Goal: Task Accomplishment & Management: Use online tool/utility

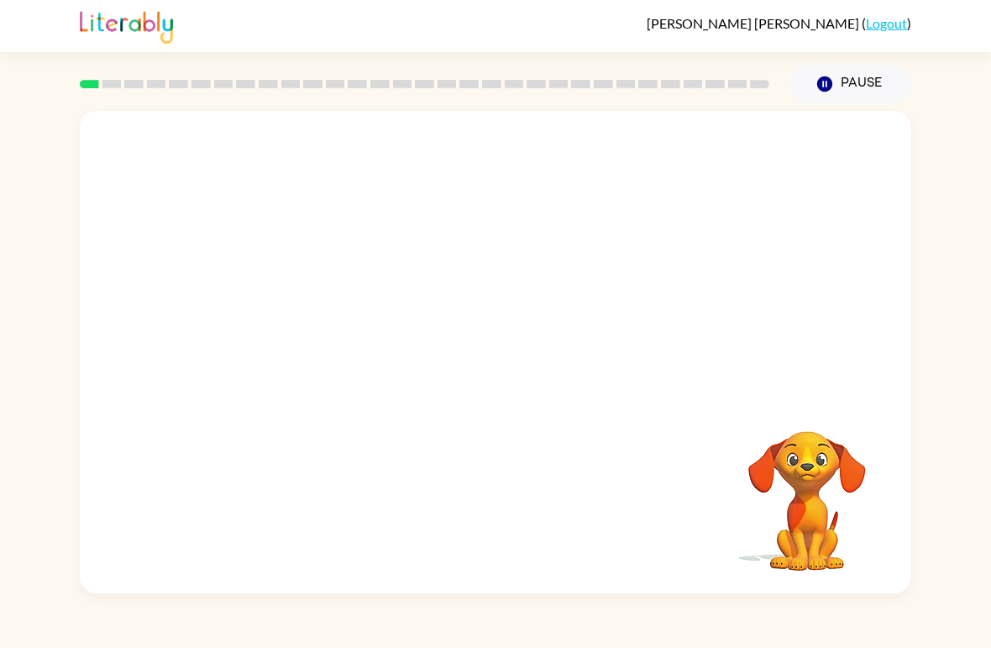
click at [875, 82] on button "Pause Pause" at bounding box center [851, 84] width 122 height 39
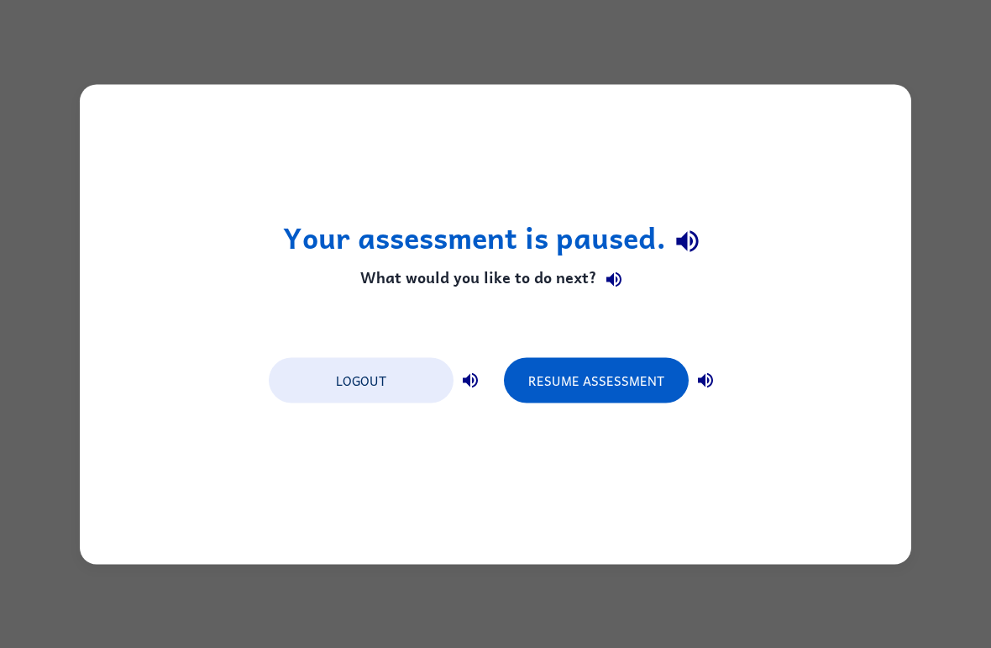
click at [601, 365] on button "Resume Assessment" at bounding box center [596, 379] width 185 height 45
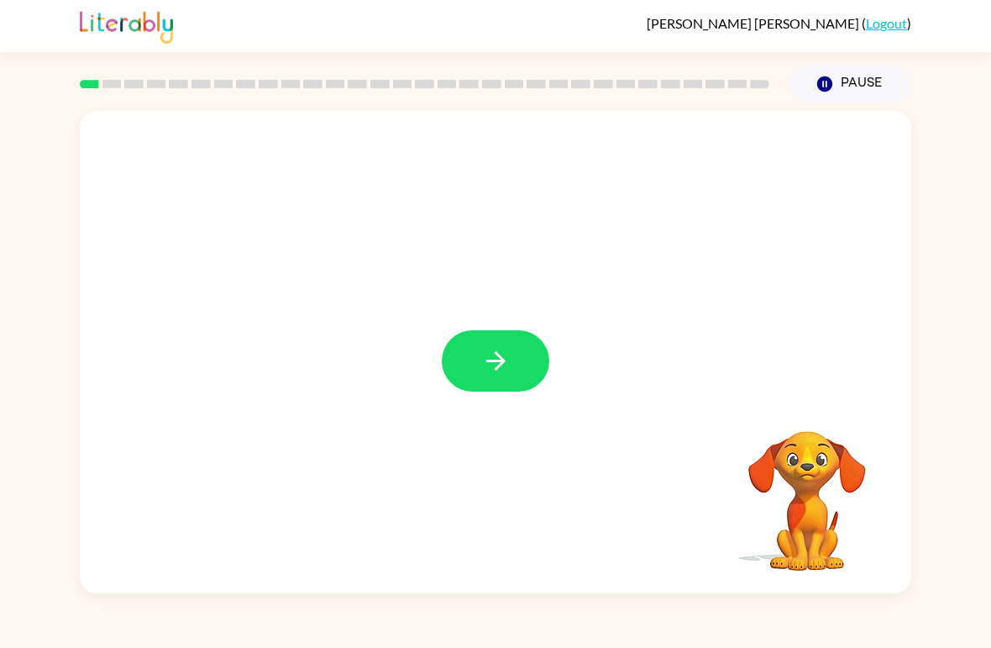
click at [497, 364] on icon "button" at bounding box center [495, 360] width 29 height 29
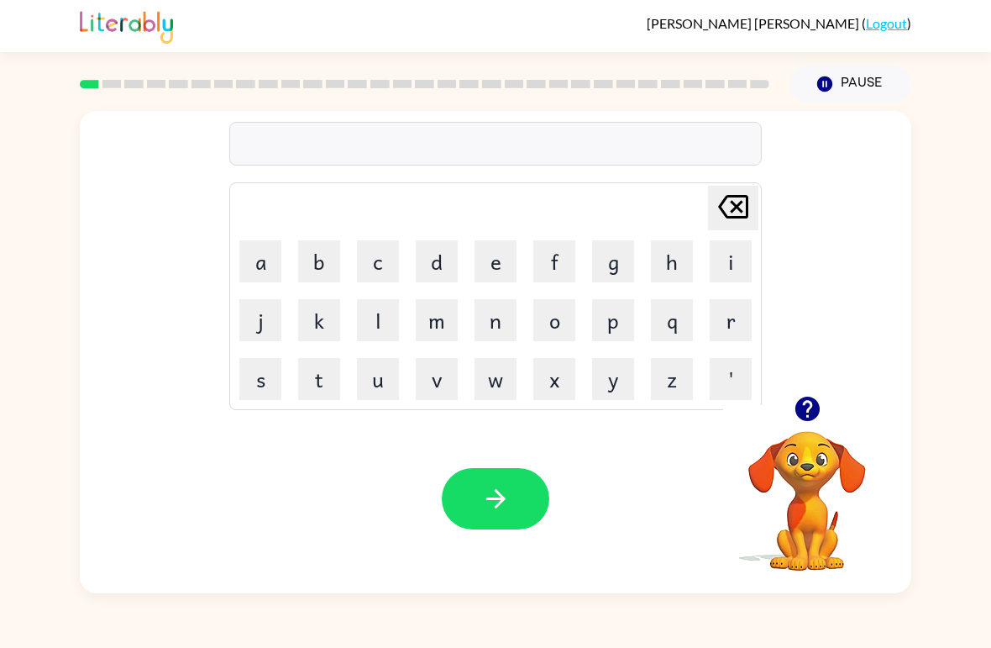
click at [325, 265] on button "b" at bounding box center [319, 261] width 42 height 42
click at [560, 328] on button "o" at bounding box center [554, 320] width 42 height 42
click at [800, 408] on icon "button" at bounding box center [807, 408] width 24 height 24
click at [737, 214] on icon "[PERSON_NAME] last character input" at bounding box center [733, 206] width 40 height 40
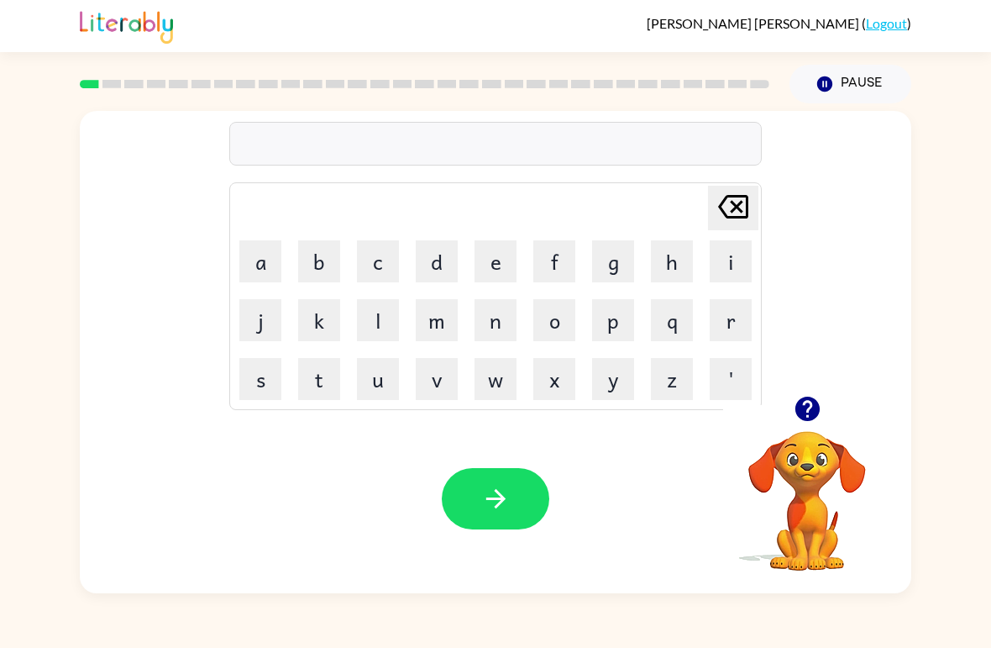
click at [433, 261] on button "d" at bounding box center [437, 261] width 42 height 42
click at [550, 331] on button "o" at bounding box center [554, 320] width 42 height 42
click at [810, 407] on icon "button" at bounding box center [807, 408] width 29 height 29
click at [730, 206] on icon "[PERSON_NAME] last character input" at bounding box center [733, 206] width 40 height 40
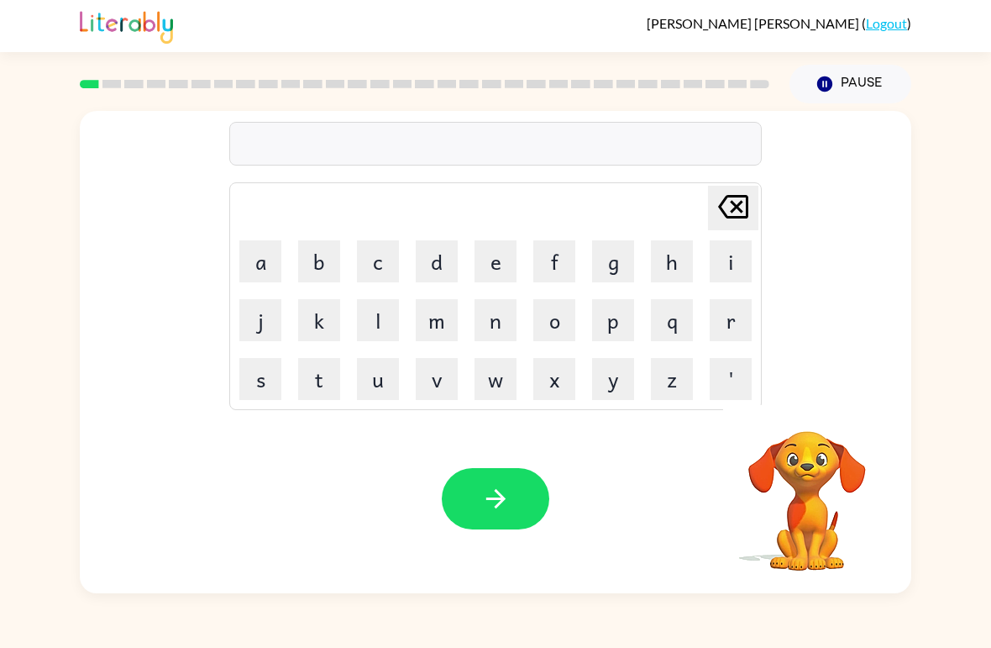
click at [736, 202] on icon "[PERSON_NAME] last character input" at bounding box center [733, 206] width 40 height 40
click at [332, 261] on button "b" at bounding box center [319, 261] width 42 height 42
click at [553, 322] on button "o" at bounding box center [554, 320] width 42 height 42
click at [445, 263] on button "d" at bounding box center [437, 261] width 42 height 42
click at [500, 271] on button "e" at bounding box center [496, 261] width 42 height 42
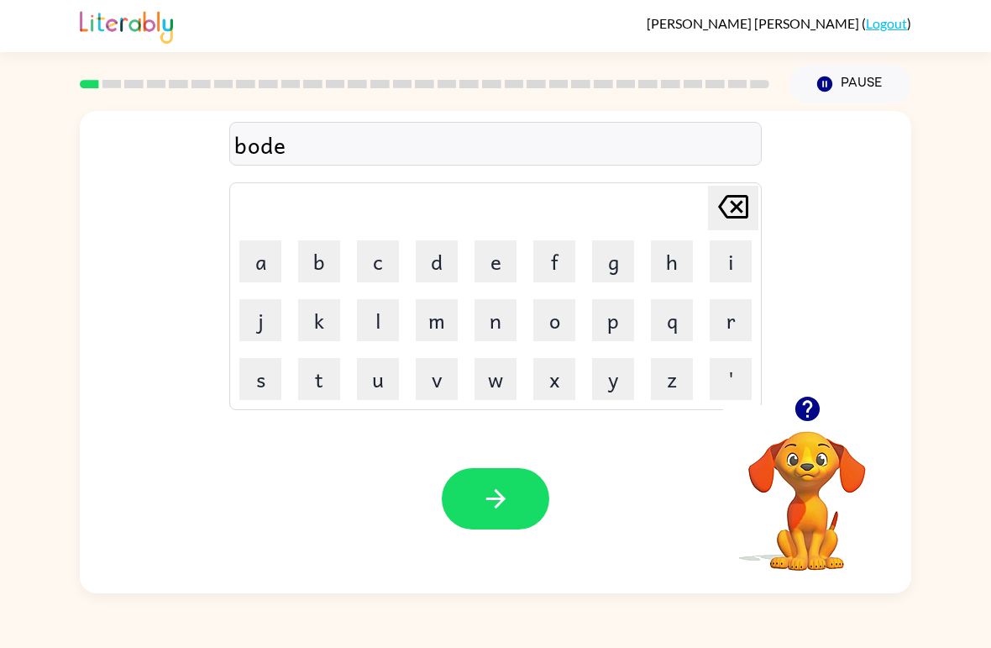
click at [713, 338] on button "r" at bounding box center [731, 320] width 42 height 42
click at [492, 514] on button "button" at bounding box center [496, 498] width 108 height 61
click at [726, 327] on button "r" at bounding box center [731, 320] width 42 height 42
click at [563, 324] on button "o" at bounding box center [554, 320] width 42 height 42
click at [391, 388] on button "u" at bounding box center [378, 379] width 42 height 42
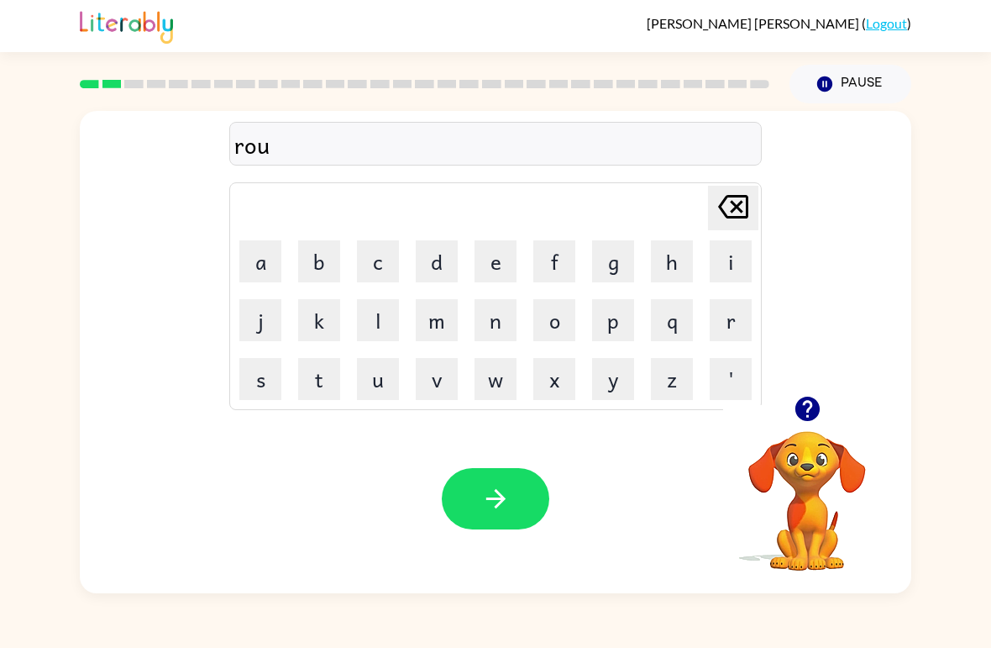
click at [497, 333] on button "n" at bounding box center [496, 320] width 42 height 42
click at [449, 260] on button "d" at bounding box center [437, 261] width 42 height 42
click at [478, 496] on button "button" at bounding box center [496, 498] width 108 height 61
click at [438, 339] on button "m" at bounding box center [437, 320] width 42 height 42
click at [244, 263] on button "a" at bounding box center [260, 261] width 42 height 42
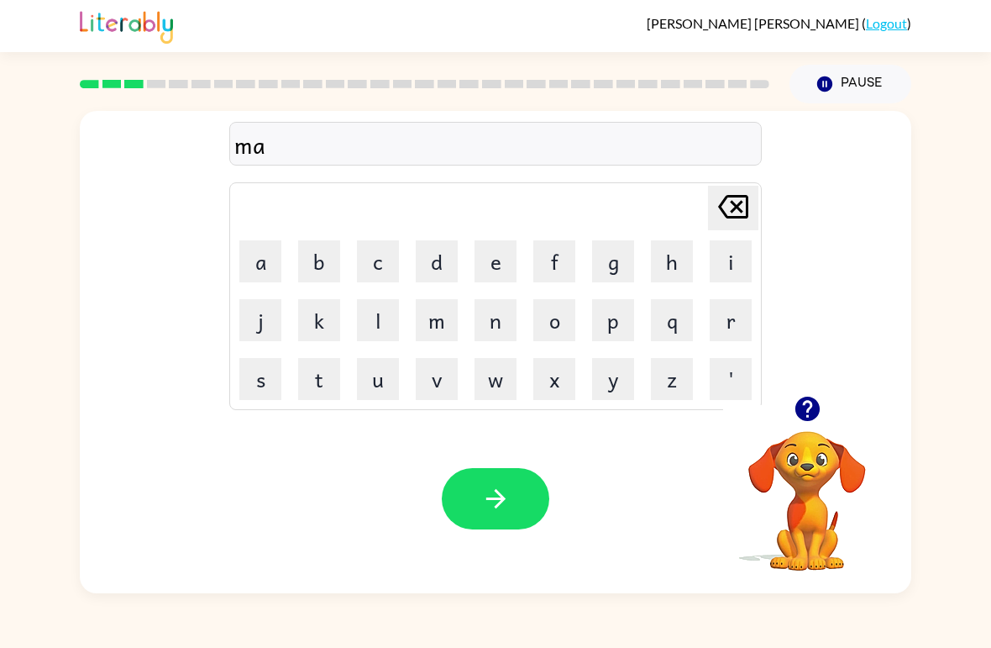
click at [375, 271] on button "c" at bounding box center [378, 261] width 42 height 42
click at [666, 259] on button "h" at bounding box center [672, 261] width 42 height 42
click at [711, 268] on button "i" at bounding box center [731, 261] width 42 height 42
click at [482, 328] on button "n" at bounding box center [496, 320] width 42 height 42
click at [475, 509] on button "button" at bounding box center [496, 498] width 108 height 61
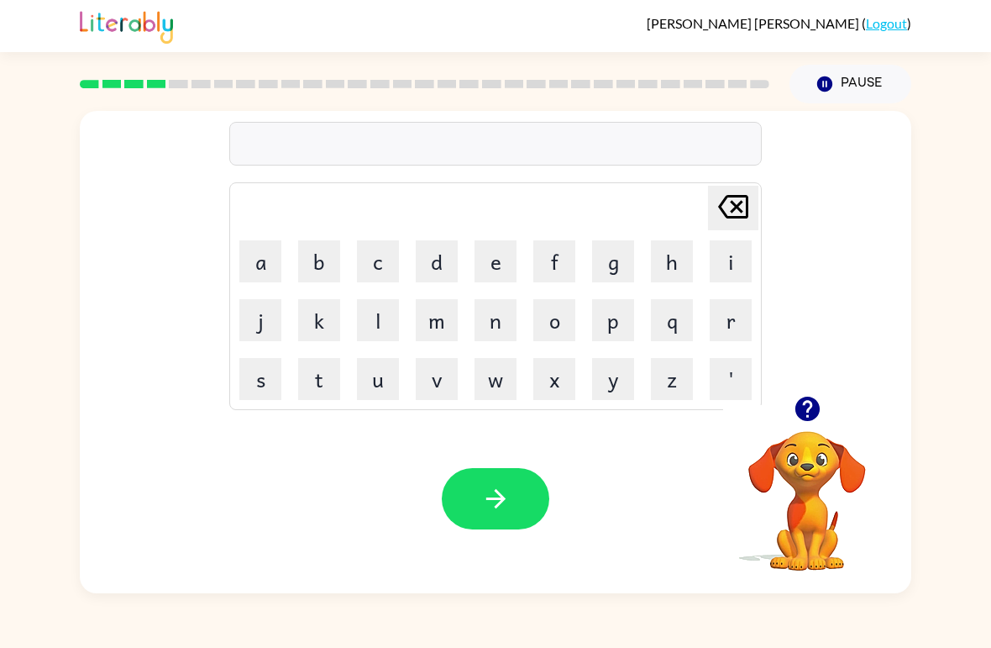
click at [307, 370] on button "t" at bounding box center [319, 379] width 42 height 42
click at [686, 320] on button "q" at bounding box center [672, 320] width 42 height 42
click at [270, 266] on button "a" at bounding box center [260, 261] width 42 height 42
click at [714, 272] on button "i" at bounding box center [731, 261] width 42 height 42
click at [734, 210] on icon at bounding box center [733, 207] width 30 height 24
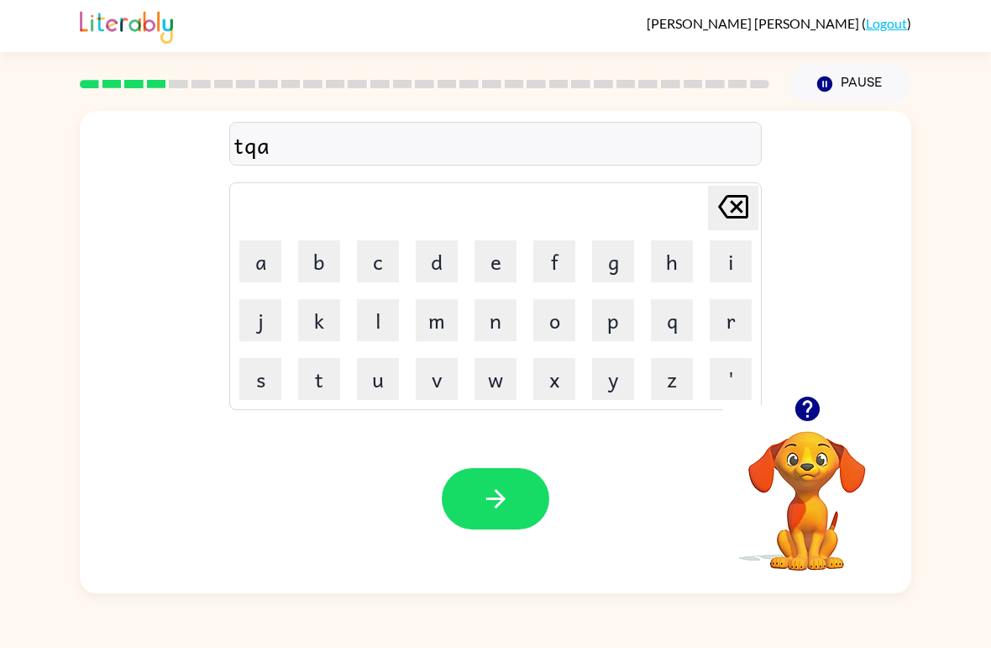
click at [733, 210] on icon at bounding box center [733, 207] width 30 height 24
click at [736, 203] on icon "[PERSON_NAME] last character input" at bounding box center [733, 206] width 40 height 40
click at [720, 325] on button "r" at bounding box center [731, 320] width 42 height 42
click at [265, 262] on button "a" at bounding box center [260, 261] width 42 height 42
click at [722, 267] on button "i" at bounding box center [731, 261] width 42 height 42
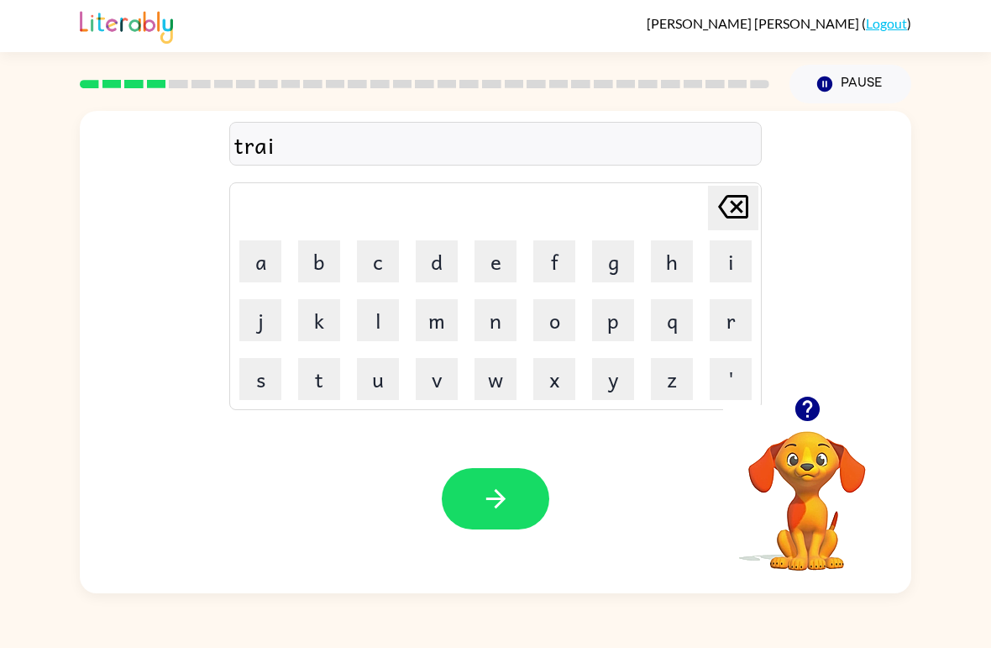
click at [491, 333] on button "n" at bounding box center [496, 320] width 42 height 42
click at [472, 508] on button "button" at bounding box center [496, 498] width 108 height 61
click at [443, 262] on button "d" at bounding box center [437, 261] width 42 height 42
click at [723, 266] on button "i" at bounding box center [731, 261] width 42 height 42
click at [550, 265] on button "f" at bounding box center [554, 261] width 42 height 42
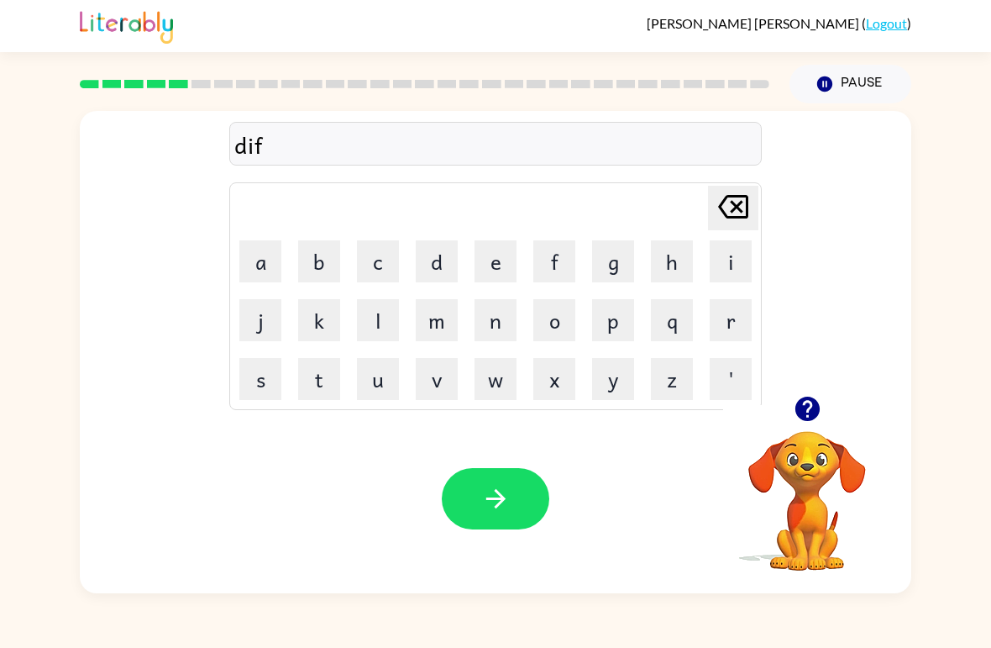
click at [494, 265] on button "e" at bounding box center [496, 261] width 42 height 42
click at [490, 334] on button "n" at bounding box center [496, 320] width 42 height 42
click at [265, 373] on button "s" at bounding box center [260, 379] width 42 height 42
click at [727, 261] on button "i" at bounding box center [731, 261] width 42 height 42
click at [475, 504] on button "button" at bounding box center [496, 498] width 108 height 61
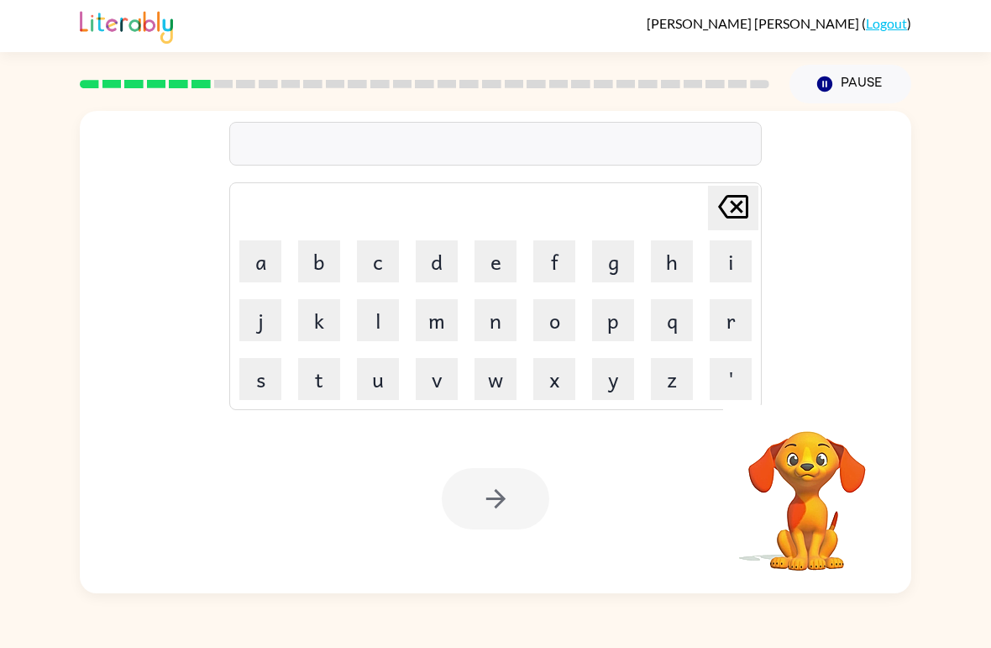
click at [434, 396] on button "v" at bounding box center [437, 379] width 42 height 42
click at [265, 261] on button "a" at bounding box center [260, 261] width 42 height 42
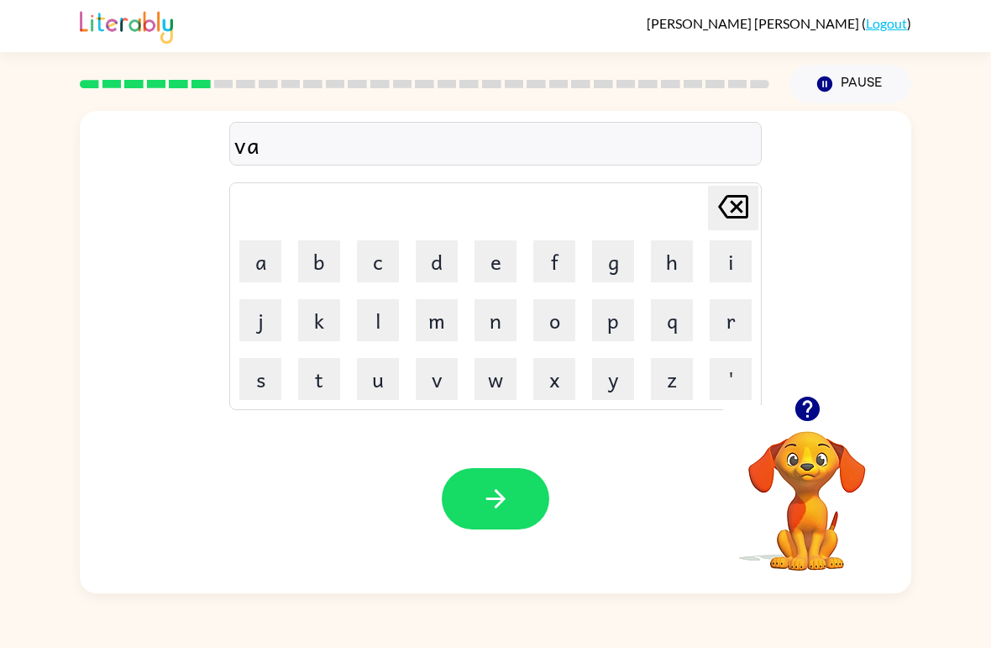
click at [398, 263] on button "c" at bounding box center [378, 261] width 42 height 42
click at [723, 264] on button "i" at bounding box center [731, 261] width 42 height 42
click at [327, 380] on button "t" at bounding box center [319, 379] width 42 height 42
click at [727, 270] on button "i" at bounding box center [731, 261] width 42 height 42
click at [720, 216] on icon "[PERSON_NAME] last character input" at bounding box center [733, 206] width 40 height 40
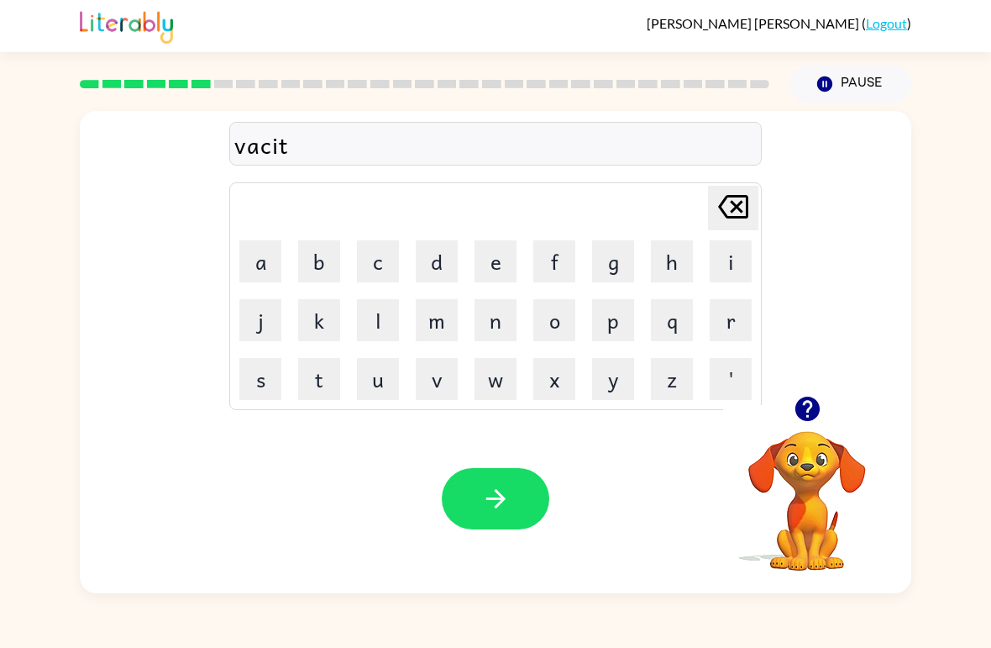
click at [719, 216] on icon "[PERSON_NAME] last character input" at bounding box center [733, 206] width 40 height 40
click at [735, 206] on icon at bounding box center [733, 207] width 30 height 24
click at [743, 207] on icon "[PERSON_NAME] last character input" at bounding box center [733, 206] width 40 height 40
click at [383, 273] on button "c" at bounding box center [378, 261] width 42 height 42
click at [274, 251] on button "a" at bounding box center [260, 261] width 42 height 42
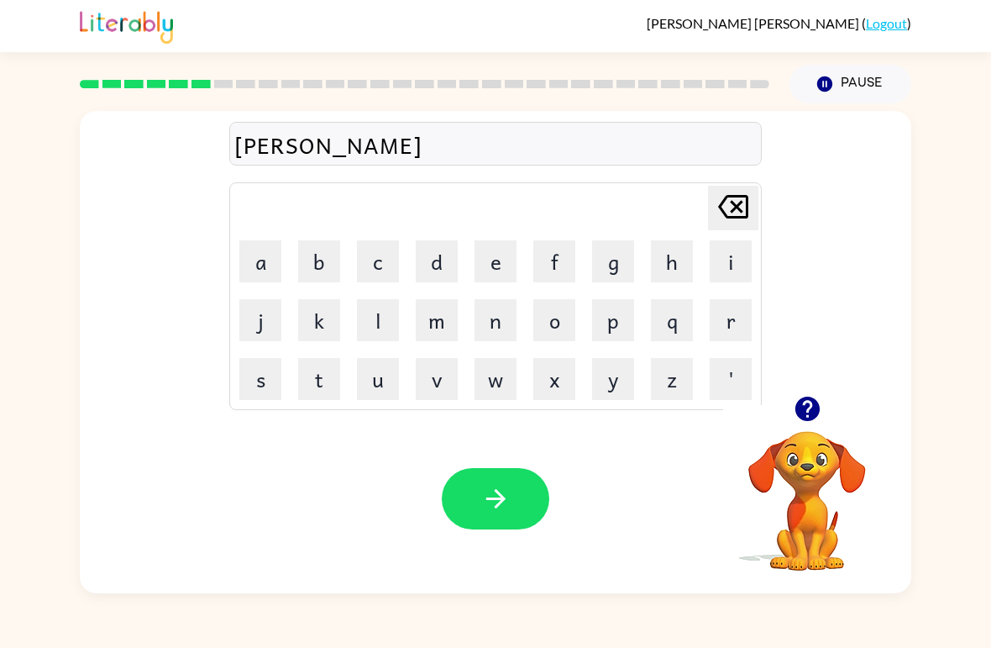
click at [727, 271] on button "i" at bounding box center [731, 261] width 42 height 42
click at [328, 375] on button "t" at bounding box center [319, 379] width 42 height 42
click at [721, 274] on button "i" at bounding box center [731, 261] width 42 height 42
click at [554, 327] on button "o" at bounding box center [554, 320] width 42 height 42
click at [491, 334] on button "n" at bounding box center [496, 320] width 42 height 42
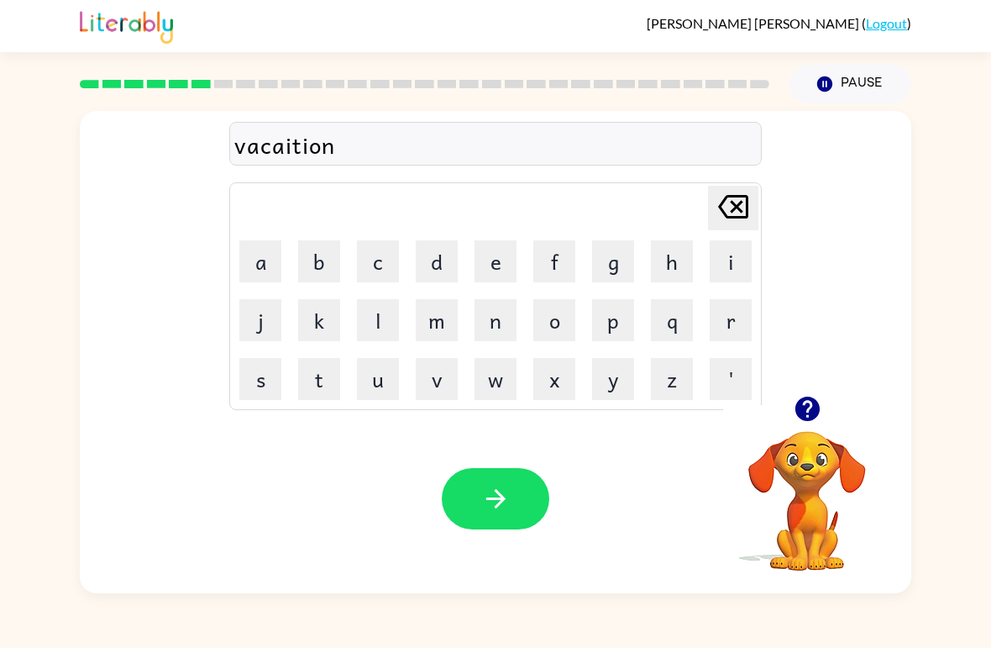
click at [495, 496] on icon "button" at bounding box center [495, 498] width 29 height 29
click at [618, 333] on button "p" at bounding box center [613, 320] width 42 height 42
click at [557, 328] on button "o" at bounding box center [554, 320] width 42 height 42
click at [444, 262] on button "d" at bounding box center [437, 261] width 42 height 42
click at [559, 329] on button "o" at bounding box center [554, 320] width 42 height 42
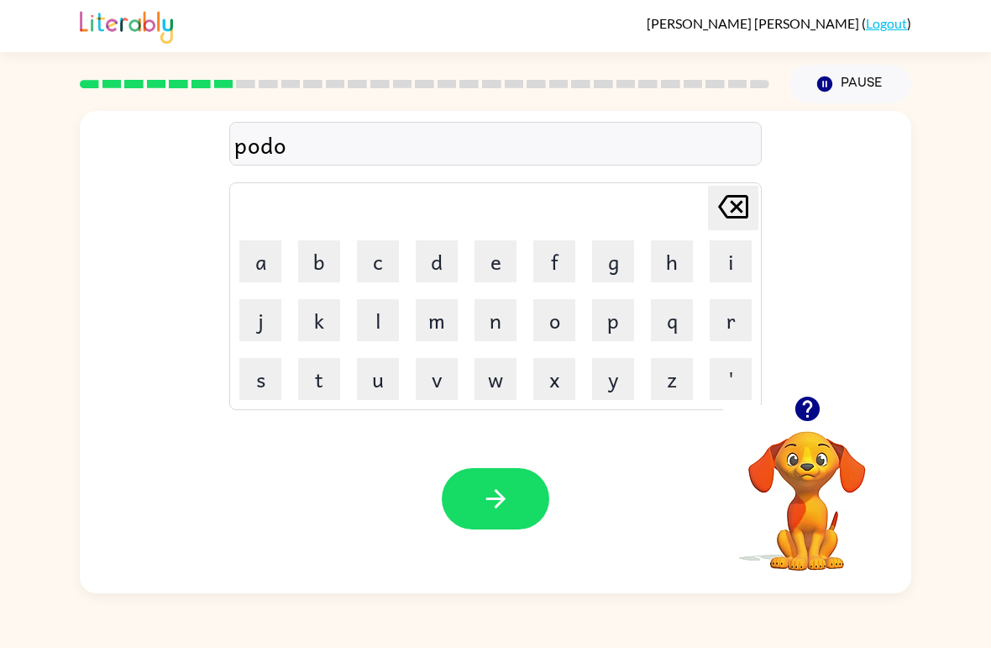
click at [372, 336] on button "l" at bounding box center [378, 320] width 42 height 42
click at [477, 490] on button "button" at bounding box center [496, 498] width 108 height 61
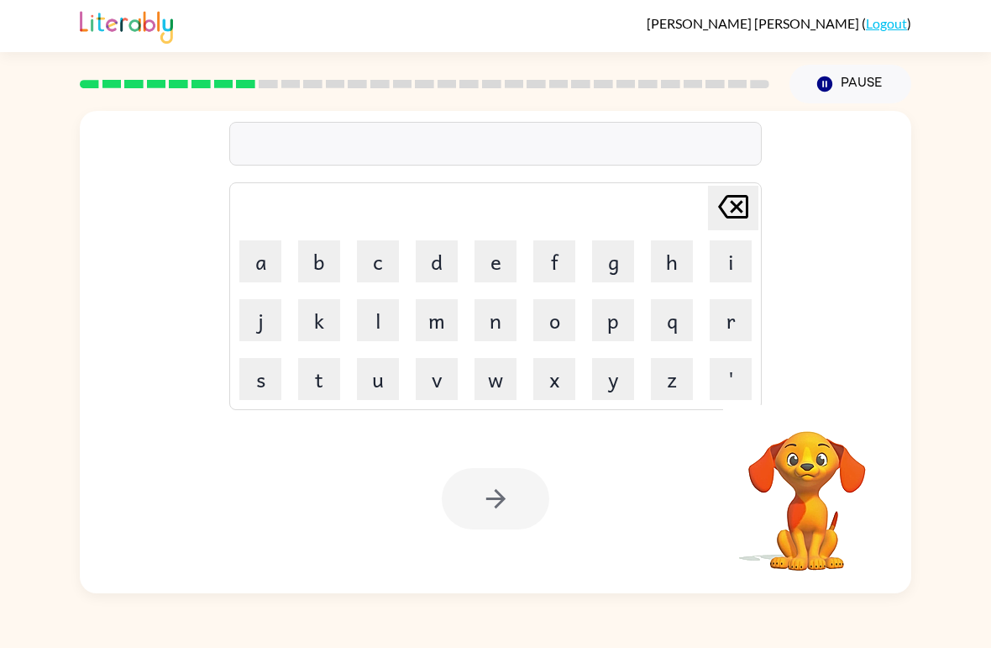
click at [443, 320] on button "m" at bounding box center [437, 320] width 42 height 42
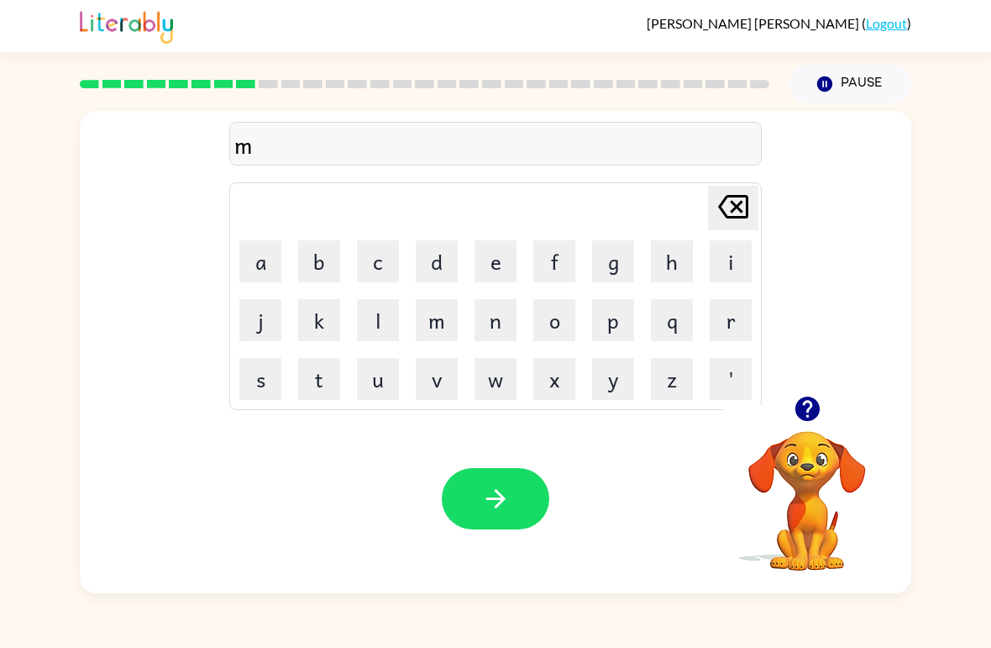
click at [725, 265] on button "i" at bounding box center [731, 261] width 42 height 42
click at [562, 336] on button "o" at bounding box center [554, 320] width 42 height 42
click at [727, 328] on button "r" at bounding box center [731, 320] width 42 height 42
click at [376, 270] on button "c" at bounding box center [378, 261] width 42 height 42
click at [565, 332] on button "o" at bounding box center [554, 320] width 42 height 42
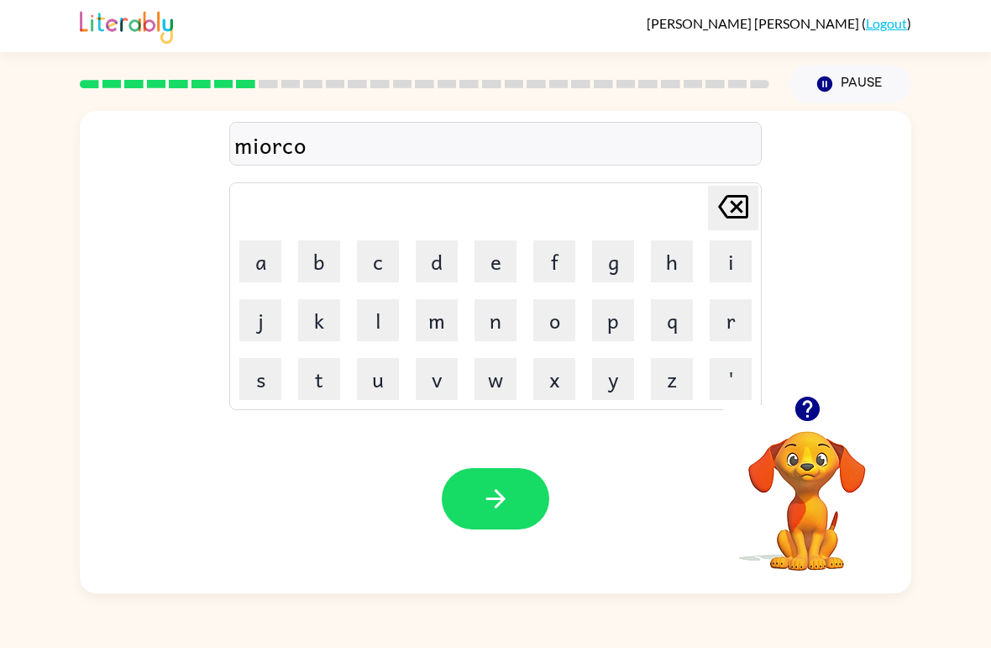
click at [385, 320] on button "l" at bounding box center [378, 320] width 42 height 42
click at [487, 506] on icon "button" at bounding box center [495, 498] width 29 height 29
click at [438, 330] on button "m" at bounding box center [437, 320] width 42 height 42
click at [720, 265] on button "i" at bounding box center [731, 261] width 42 height 42
click at [452, 265] on button "d" at bounding box center [437, 261] width 42 height 42
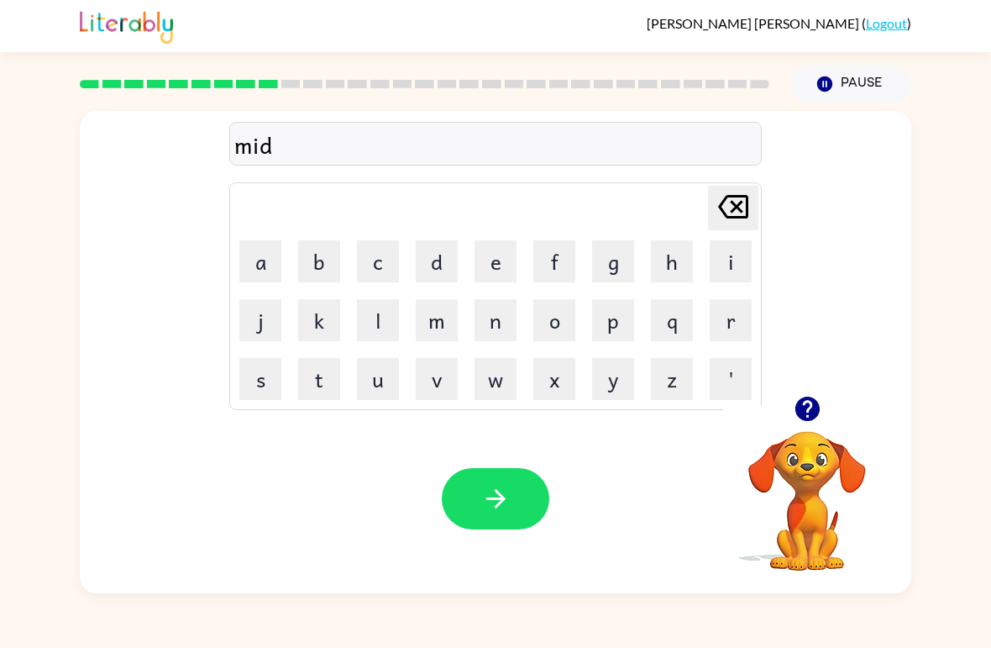
click at [436, 329] on button "m" at bounding box center [437, 320] width 42 height 42
click at [556, 323] on button "o" at bounding box center [554, 320] width 42 height 42
click at [722, 320] on button "r" at bounding box center [731, 320] width 42 height 42
click at [492, 333] on button "n" at bounding box center [496, 320] width 42 height 42
click at [726, 265] on button "i" at bounding box center [731, 261] width 42 height 42
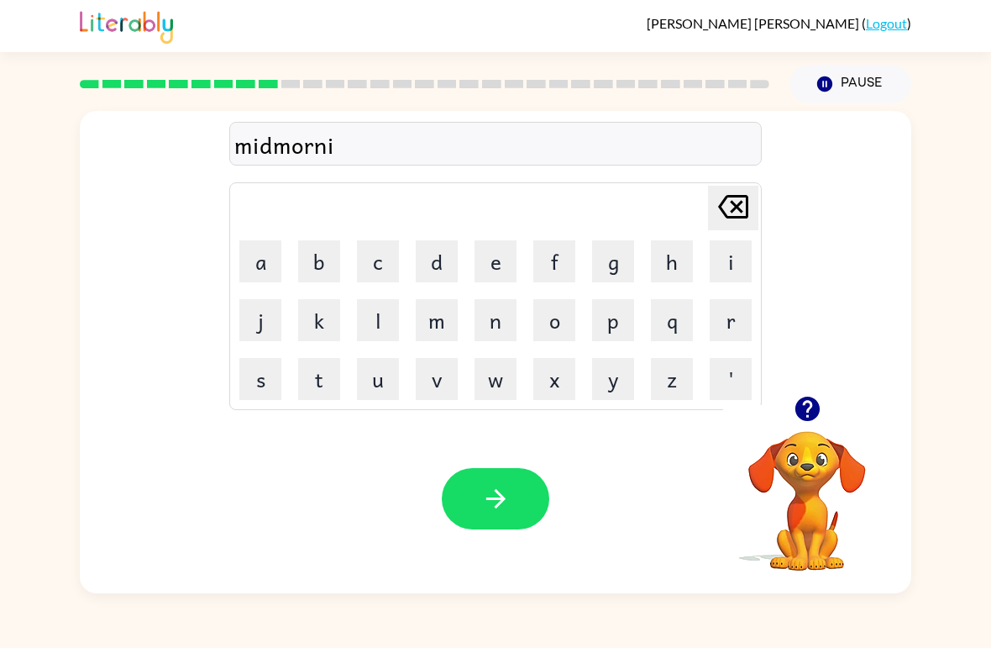
click at [491, 329] on button "n" at bounding box center [496, 320] width 42 height 42
click at [608, 274] on button "g" at bounding box center [613, 261] width 42 height 42
click at [481, 494] on icon "button" at bounding box center [495, 498] width 29 height 29
click at [449, 265] on button "d" at bounding box center [437, 261] width 42 height 42
click at [722, 259] on button "i" at bounding box center [731, 261] width 42 height 42
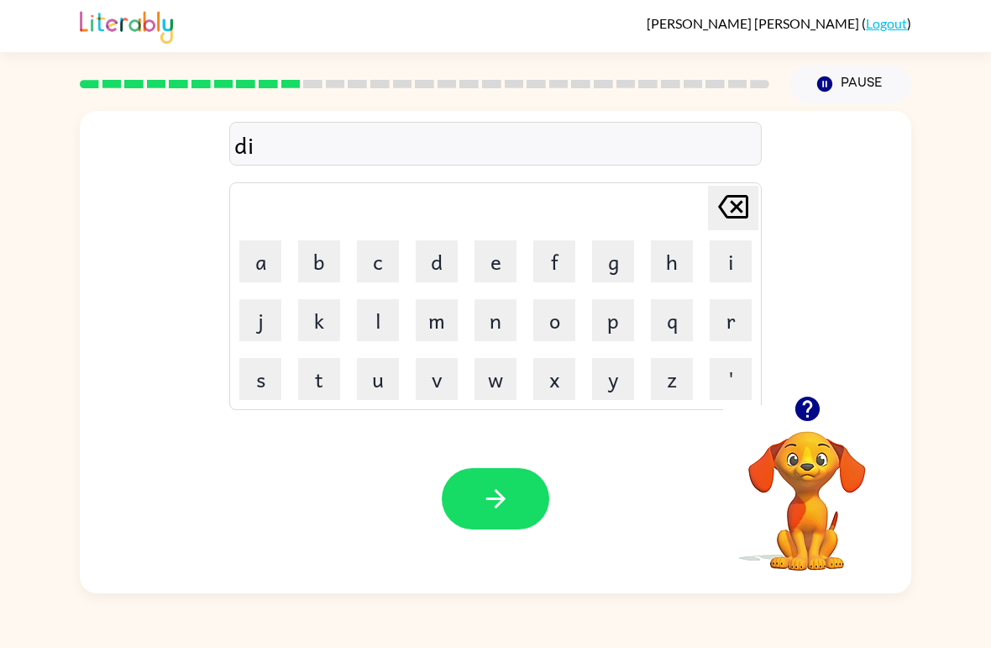
click at [274, 383] on button "s" at bounding box center [260, 379] width 42 height 42
click at [441, 270] on button "d" at bounding box center [437, 261] width 42 height 42
click at [722, 325] on button "r" at bounding box center [731, 320] width 42 height 42
click at [560, 332] on button "o" at bounding box center [554, 320] width 42 height 42
click at [269, 380] on button "s" at bounding box center [260, 379] width 42 height 42
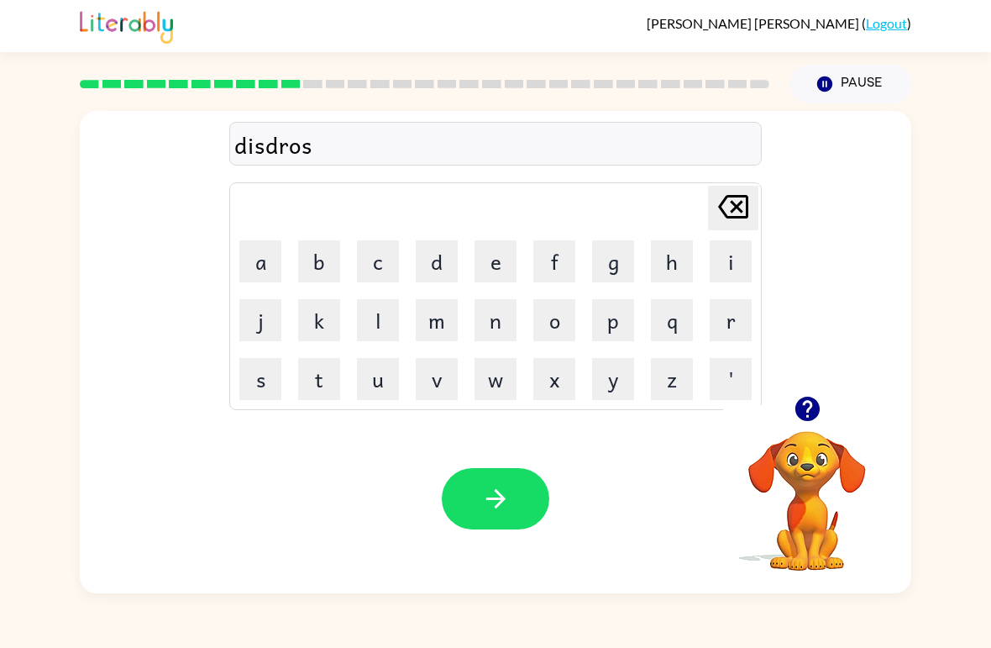
click at [491, 497] on icon "button" at bounding box center [495, 498] width 29 height 29
click at [725, 328] on button "r" at bounding box center [731, 320] width 42 height 42
click at [547, 332] on button "o" at bounding box center [554, 320] width 42 height 42
click at [444, 265] on button "d" at bounding box center [437, 261] width 42 height 42
click at [499, 267] on button "e" at bounding box center [496, 261] width 42 height 42
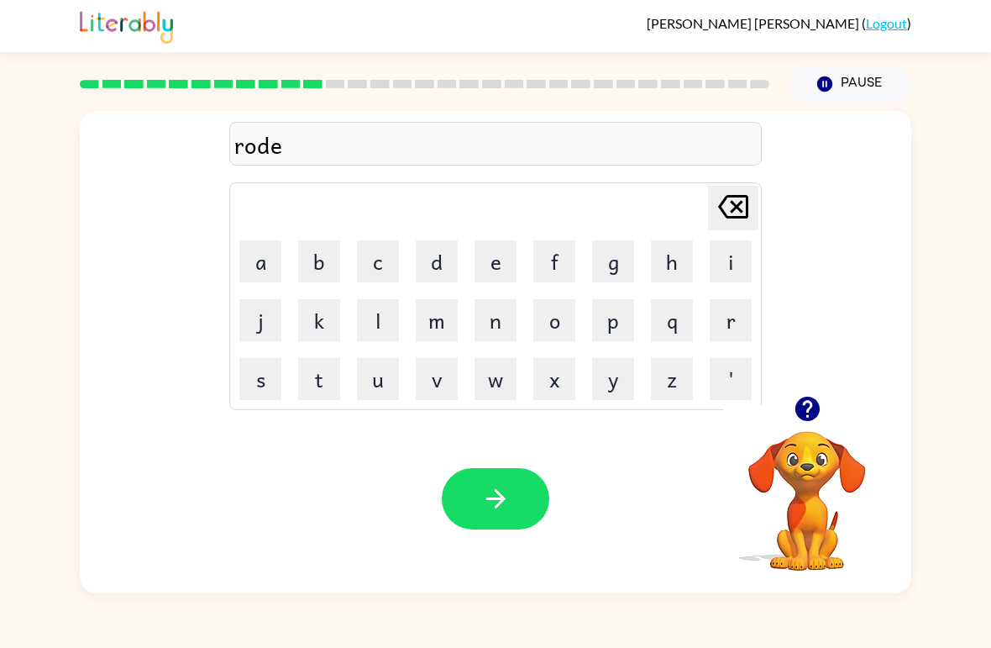
click at [483, 506] on icon "button" at bounding box center [495, 498] width 29 height 29
click at [247, 262] on button "a" at bounding box center [260, 261] width 42 height 42
click at [625, 338] on button "p" at bounding box center [613, 320] width 42 height 42
click at [710, 321] on button "r" at bounding box center [731, 320] width 42 height 42
click at [265, 264] on button "a" at bounding box center [260, 261] width 42 height 42
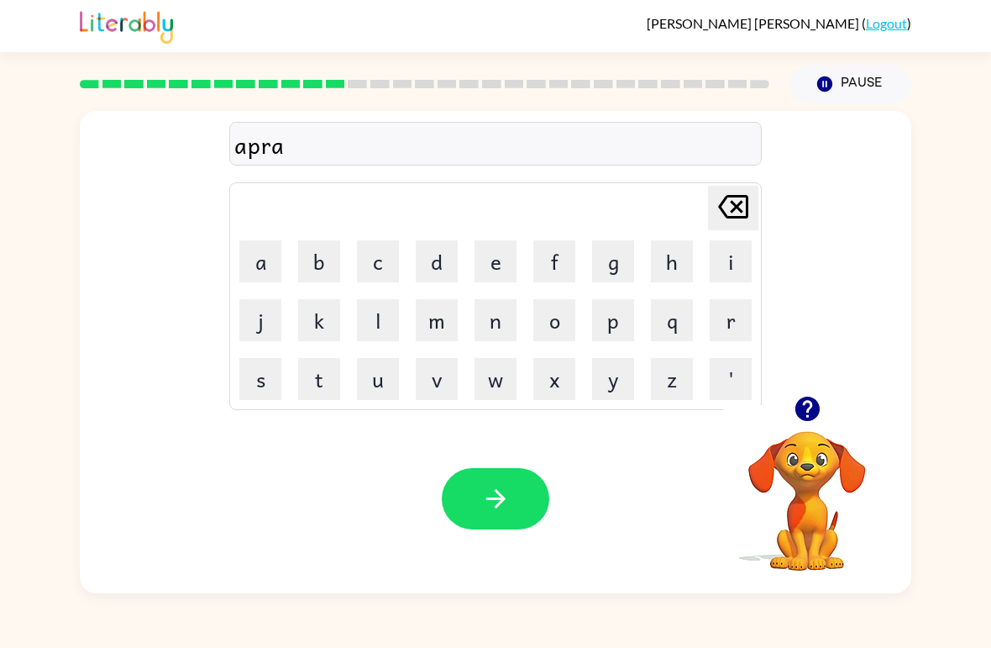
click at [732, 258] on button "i" at bounding box center [731, 261] width 42 height 42
click at [444, 261] on button "d" at bounding box center [437, 261] width 42 height 42
click at [481, 505] on icon "button" at bounding box center [495, 498] width 29 height 29
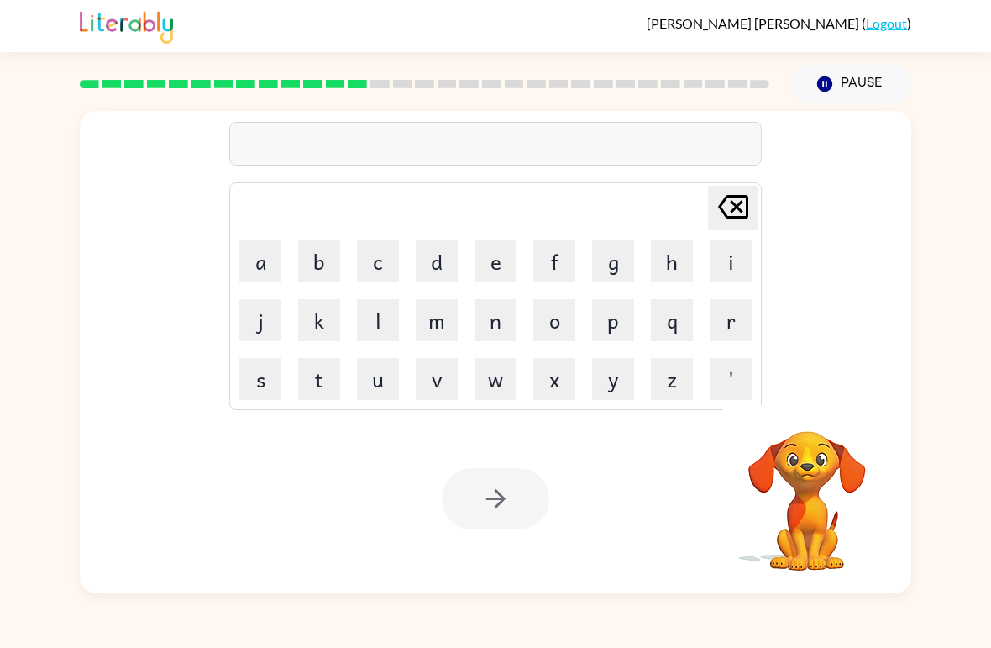
click at [428, 332] on button "m" at bounding box center [437, 320] width 42 height 42
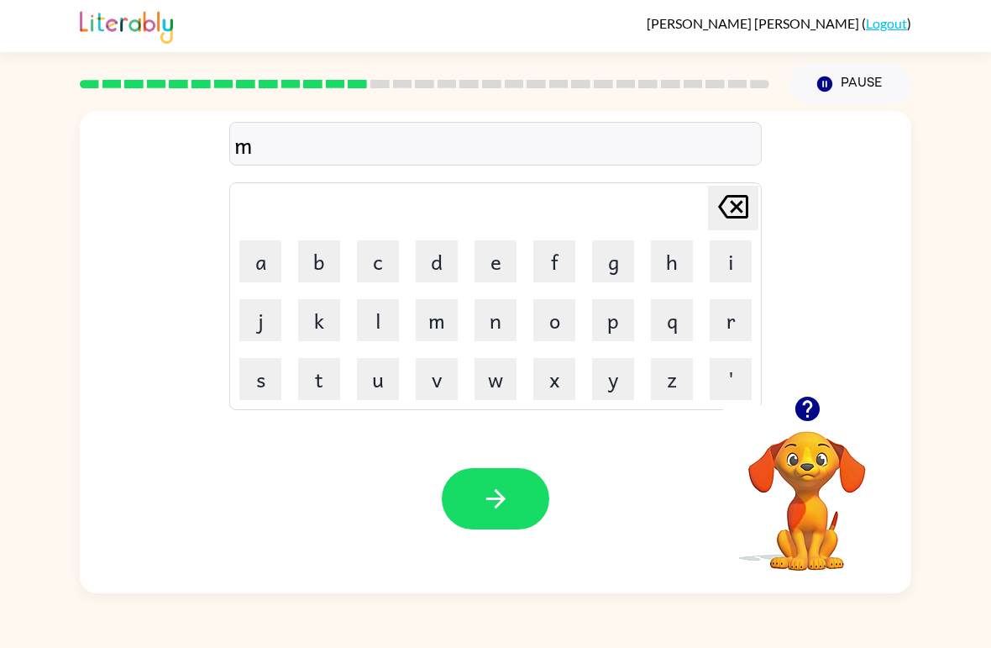
click at [242, 259] on button "a" at bounding box center [260, 261] width 42 height 42
click at [449, 265] on button "d" at bounding box center [437, 261] width 42 height 42
click at [503, 328] on button "n" at bounding box center [496, 320] width 42 height 42
click at [241, 259] on button "a" at bounding box center [260, 261] width 42 height 42
click at [732, 213] on icon at bounding box center [733, 207] width 30 height 24
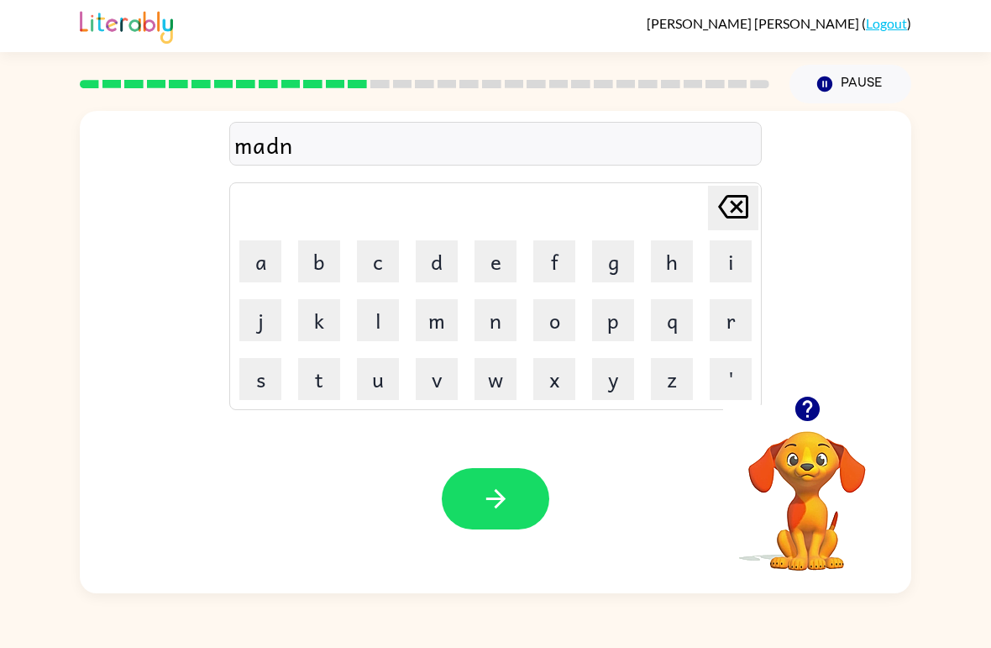
click at [501, 259] on button "e" at bounding box center [496, 261] width 42 height 42
click at [247, 386] on button "s" at bounding box center [260, 379] width 42 height 42
click at [246, 386] on button "s" at bounding box center [260, 379] width 42 height 42
click at [479, 498] on button "button" at bounding box center [496, 498] width 108 height 61
click at [321, 270] on button "b" at bounding box center [319, 261] width 42 height 42
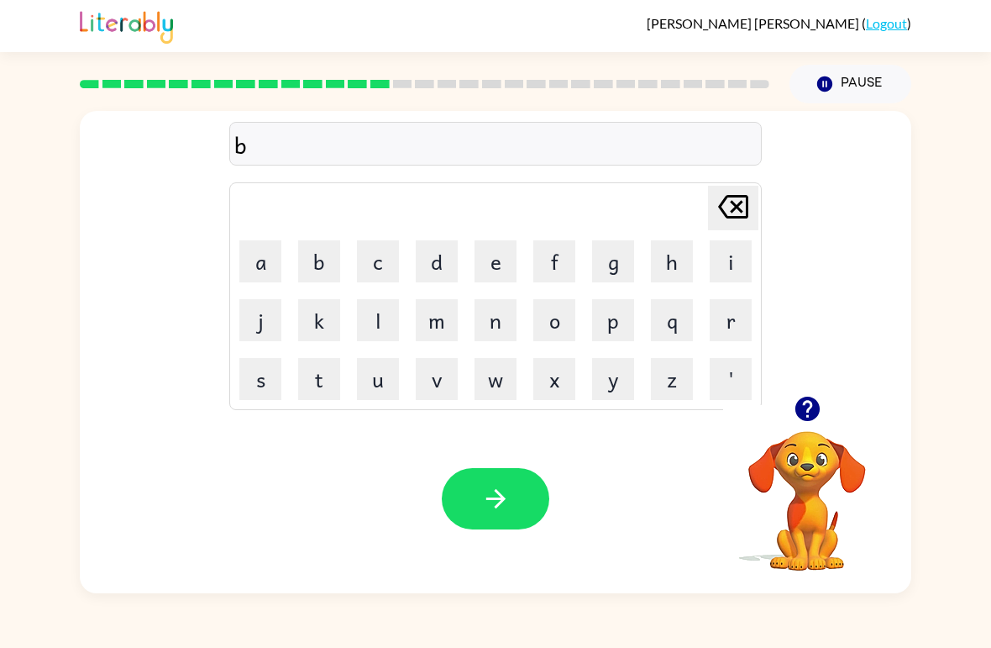
click at [556, 323] on button "o" at bounding box center [554, 320] width 42 height 42
click at [510, 266] on button "e" at bounding box center [496, 261] width 42 height 42
click at [496, 328] on button "n" at bounding box center [496, 320] width 42 height 42
click at [510, 277] on button "e" at bounding box center [496, 261] width 42 height 42
click at [261, 380] on button "s" at bounding box center [260, 379] width 42 height 42
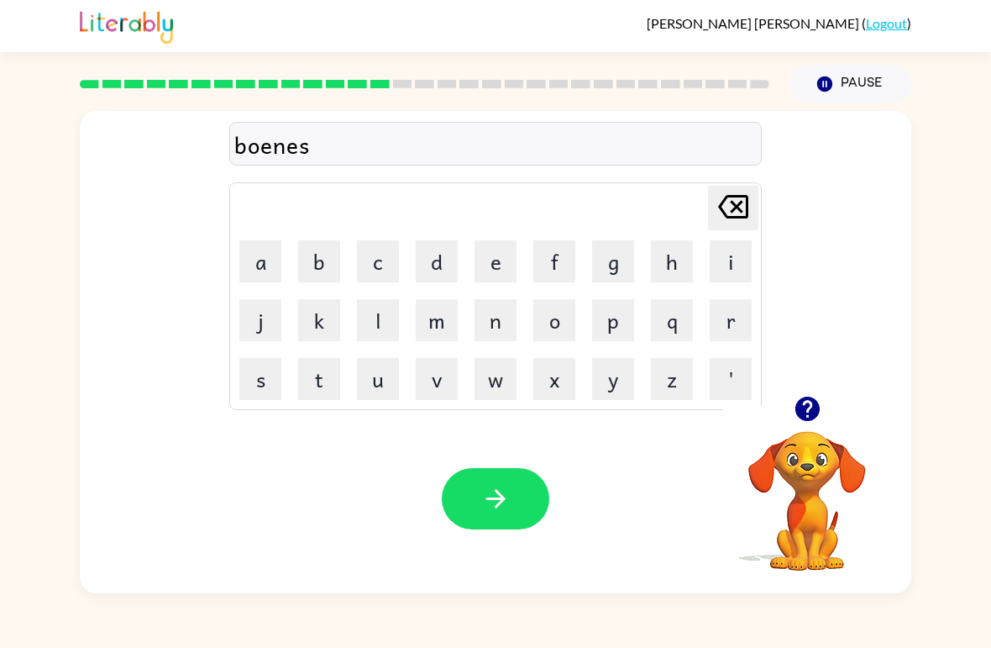
click at [511, 496] on button "button" at bounding box center [496, 498] width 108 height 61
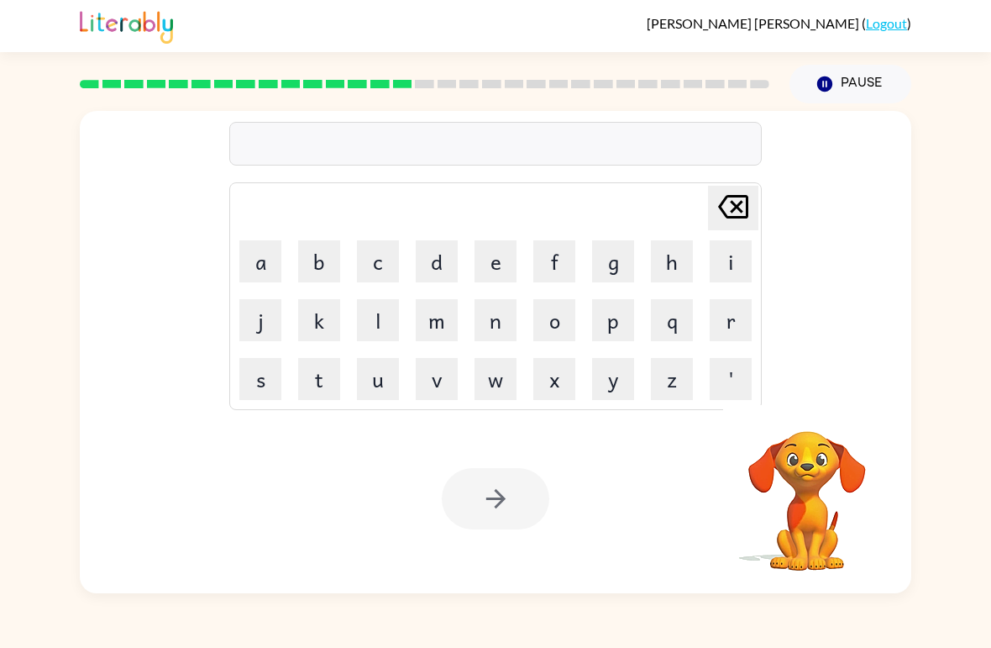
click at [271, 374] on button "s" at bounding box center [260, 379] width 42 height 42
click at [447, 324] on button "m" at bounding box center [437, 320] width 42 height 42
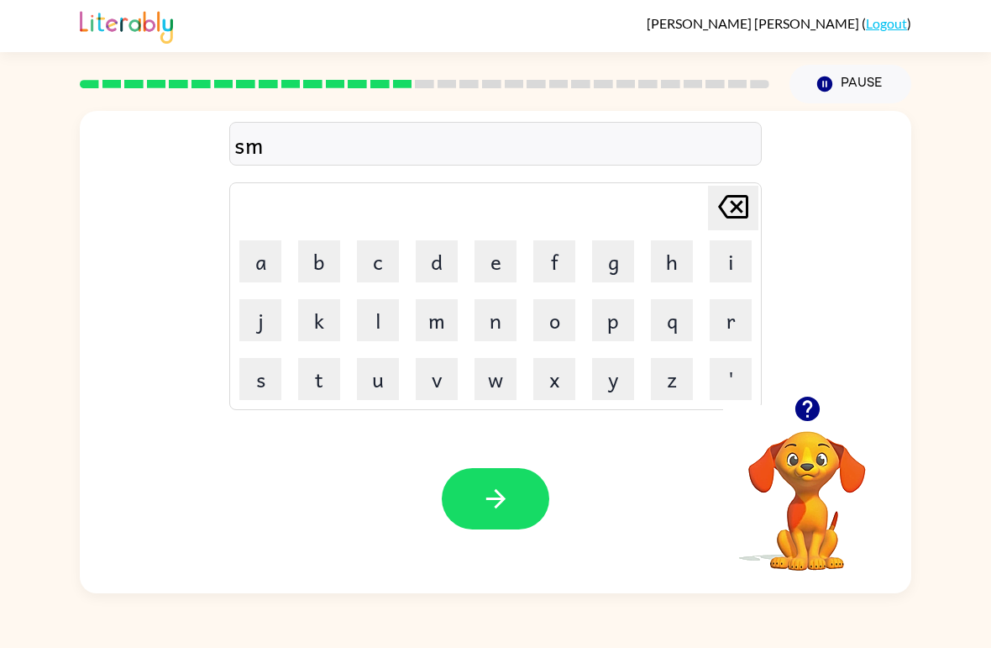
click at [559, 333] on button "o" at bounding box center [554, 320] width 42 height 42
click at [732, 326] on button "r" at bounding box center [731, 320] width 42 height 42
click at [491, 507] on icon "button" at bounding box center [495, 498] width 29 height 29
click at [728, 340] on button "r" at bounding box center [731, 320] width 42 height 42
click at [251, 270] on button "a" at bounding box center [260, 261] width 42 height 42
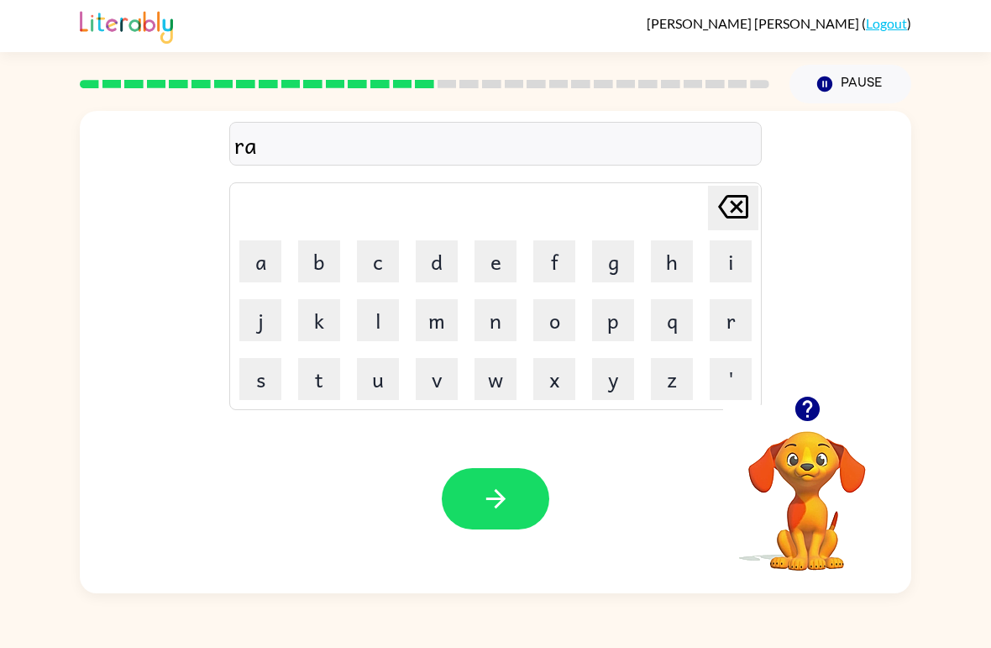
click at [444, 323] on button "m" at bounding box center [437, 320] width 42 height 42
click at [821, 412] on icon "button" at bounding box center [807, 408] width 29 height 29
click at [744, 206] on icon "[PERSON_NAME] last character input" at bounding box center [733, 206] width 40 height 40
click at [487, 270] on button "e" at bounding box center [496, 261] width 42 height 42
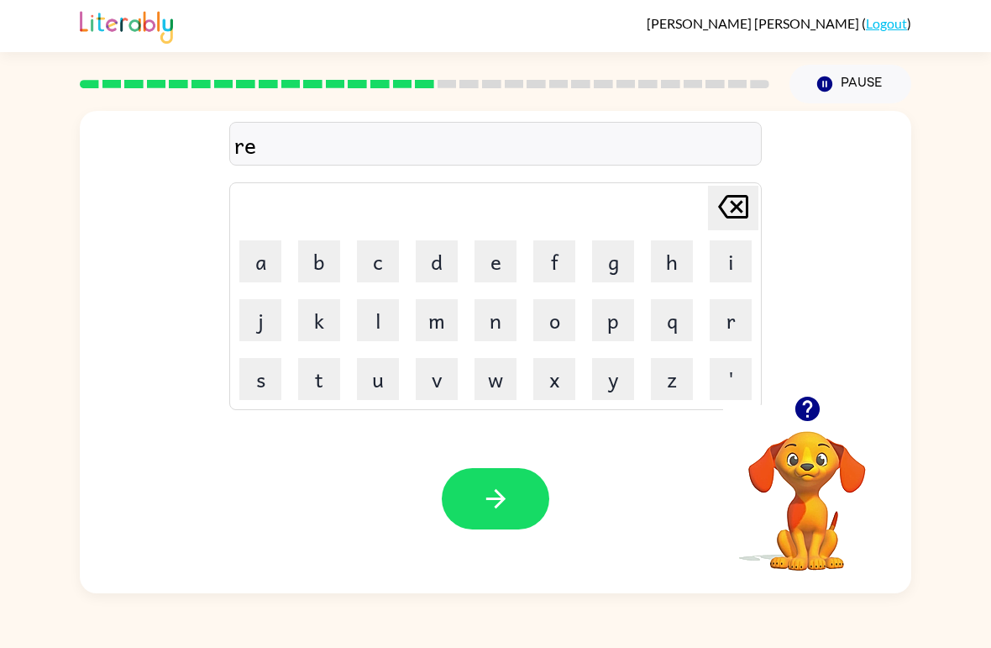
click at [451, 328] on button "m" at bounding box center [437, 320] width 42 height 42
click at [493, 522] on button "button" at bounding box center [496, 498] width 108 height 61
click at [318, 265] on button "b" at bounding box center [319, 261] width 42 height 42
click at [716, 309] on button "r" at bounding box center [731, 320] width 42 height 42
click at [723, 266] on button "i" at bounding box center [731, 261] width 42 height 42
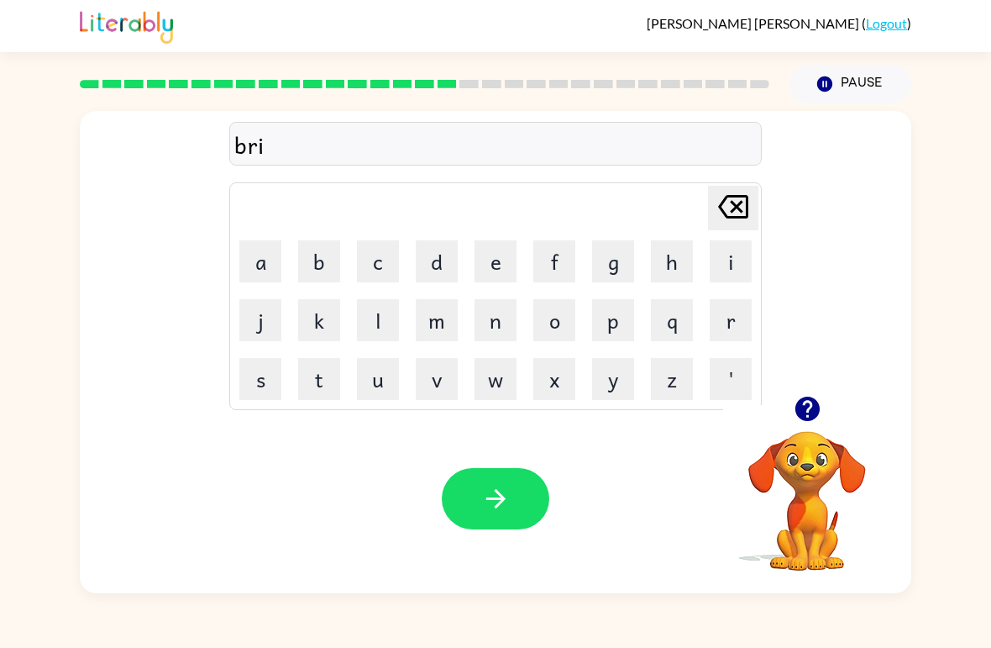
click at [491, 339] on button "n" at bounding box center [496, 320] width 42 height 42
click at [447, 334] on button "m" at bounding box center [437, 320] width 42 height 42
click at [713, 274] on button "i" at bounding box center [731, 261] width 42 height 42
click at [501, 326] on button "n" at bounding box center [496, 320] width 42 height 42
click at [609, 269] on button "g" at bounding box center [613, 261] width 42 height 42
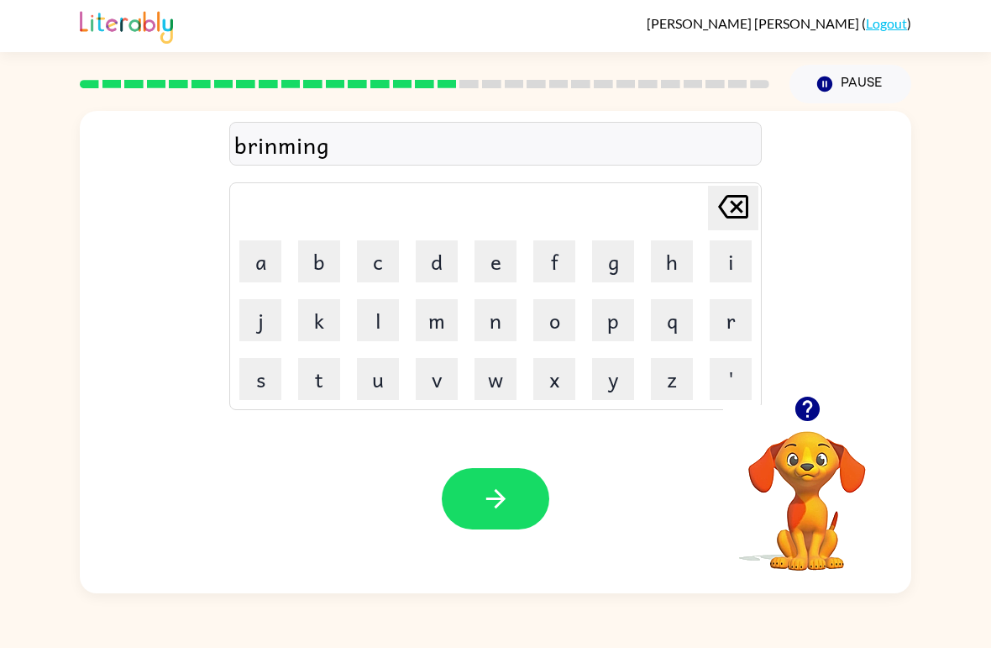
click at [497, 502] on icon "button" at bounding box center [495, 498] width 29 height 29
click at [729, 319] on button "r" at bounding box center [731, 320] width 42 height 42
click at [721, 265] on button "i" at bounding box center [731, 261] width 42 height 42
click at [275, 382] on button "s" at bounding box center [260, 379] width 42 height 42
click at [607, 265] on button "g" at bounding box center [613, 261] width 42 height 42
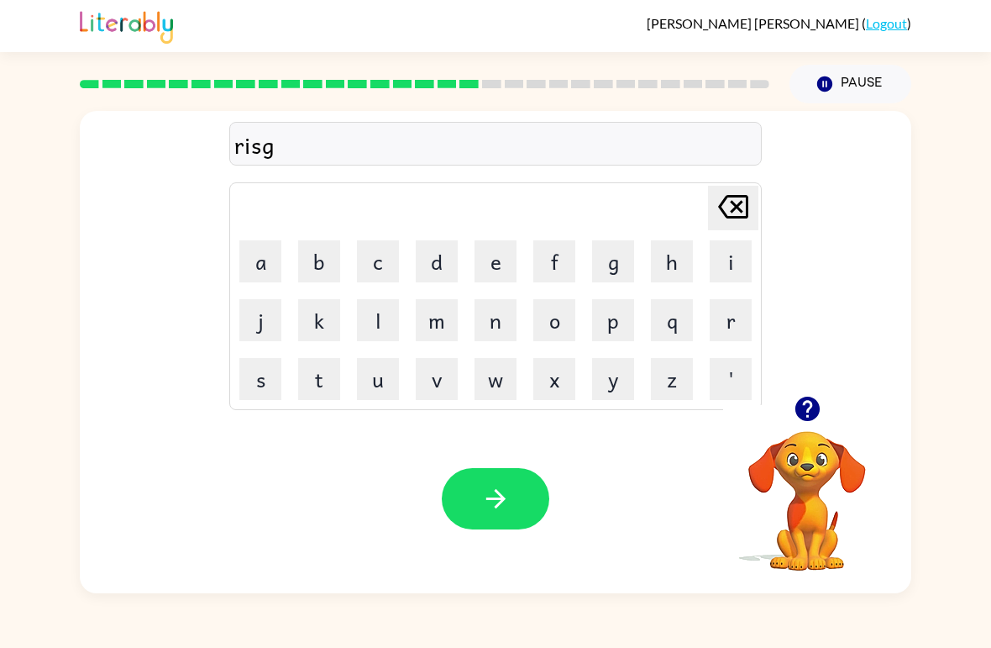
click at [722, 208] on icon at bounding box center [733, 207] width 30 height 24
click at [379, 269] on button "c" at bounding box center [378, 261] width 42 height 42
click at [726, 271] on button "i" at bounding box center [731, 261] width 42 height 42
click at [272, 384] on button "s" at bounding box center [260, 379] width 42 height 42
click at [322, 384] on button "t" at bounding box center [319, 379] width 42 height 42
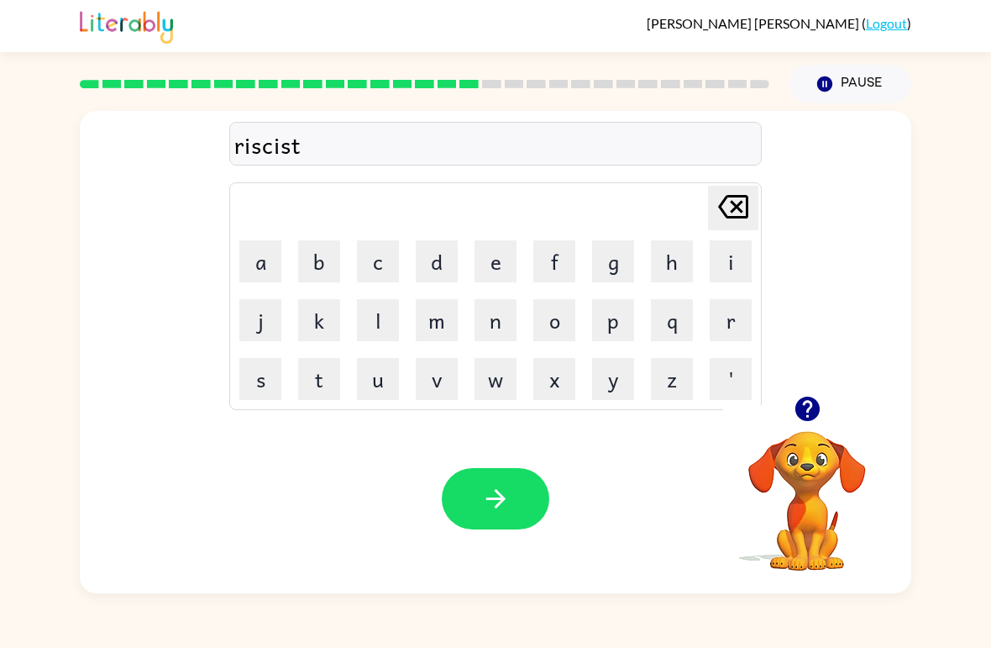
click at [811, 410] on icon "button" at bounding box center [807, 408] width 24 height 24
click at [737, 223] on icon "[PERSON_NAME] last character input" at bounding box center [733, 206] width 40 height 40
click at [500, 264] on button "e" at bounding box center [496, 261] width 42 height 42
click at [280, 381] on button "s" at bounding box center [260, 379] width 42 height 42
click at [315, 375] on button "t" at bounding box center [319, 379] width 42 height 42
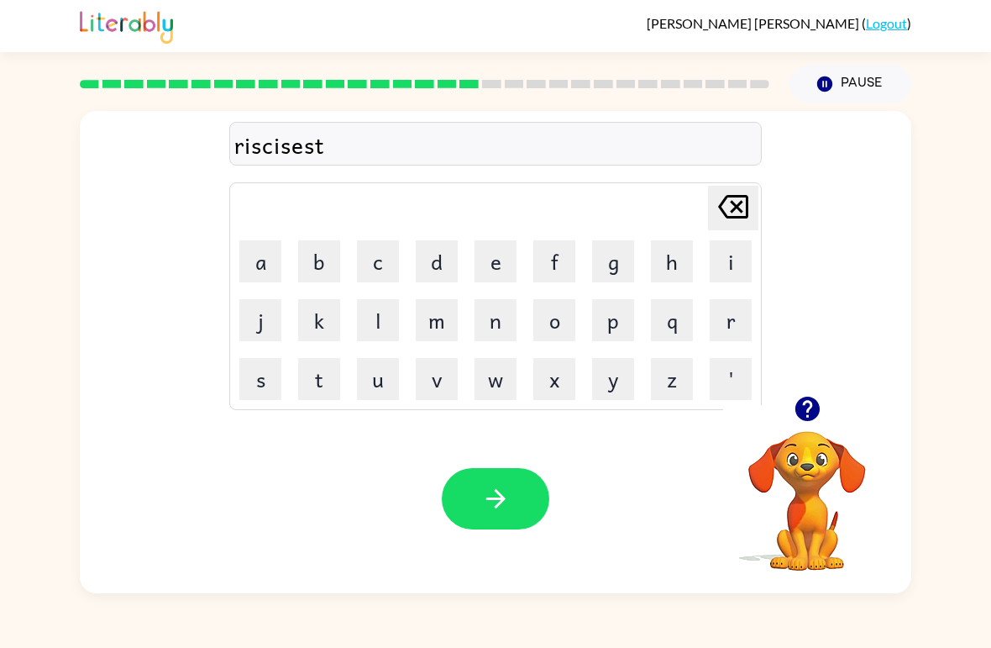
click at [488, 491] on icon "button" at bounding box center [495, 498] width 29 height 29
click at [559, 318] on button "o" at bounding box center [554, 320] width 42 height 42
click at [719, 323] on button "r" at bounding box center [731, 320] width 42 height 42
click at [806, 416] on icon "button" at bounding box center [807, 408] width 29 height 29
click at [435, 251] on button "d" at bounding box center [437, 261] width 42 height 42
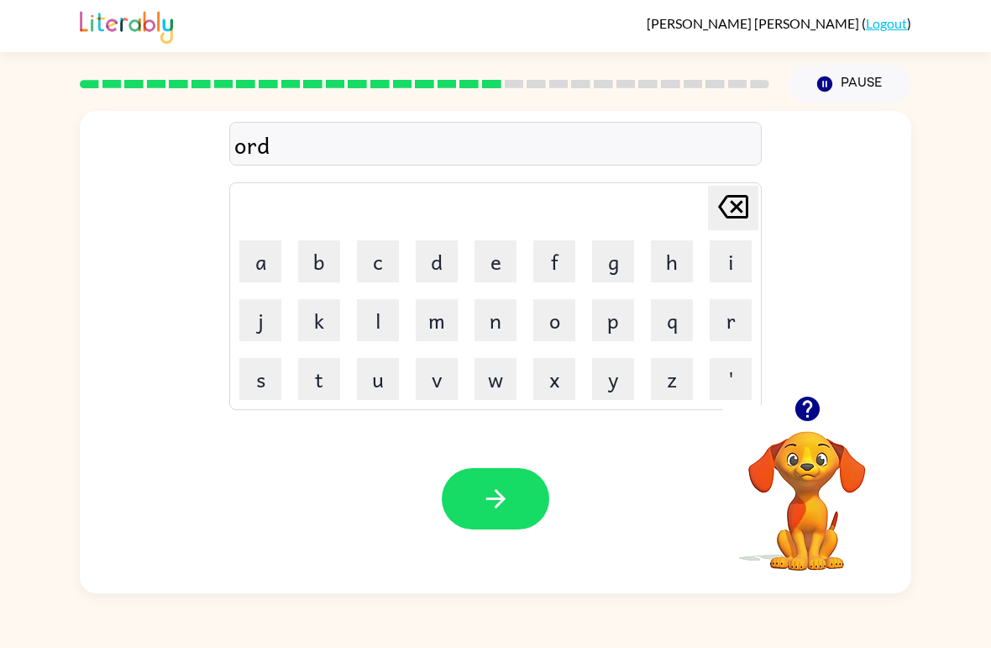
click at [725, 322] on button "r" at bounding box center [731, 320] width 42 height 42
click at [264, 265] on button "a" at bounding box center [260, 261] width 42 height 42
click at [730, 268] on button "i" at bounding box center [731, 261] width 42 height 42
click at [435, 271] on button "d" at bounding box center [437, 261] width 42 height 42
click at [467, 485] on button "button" at bounding box center [496, 498] width 108 height 61
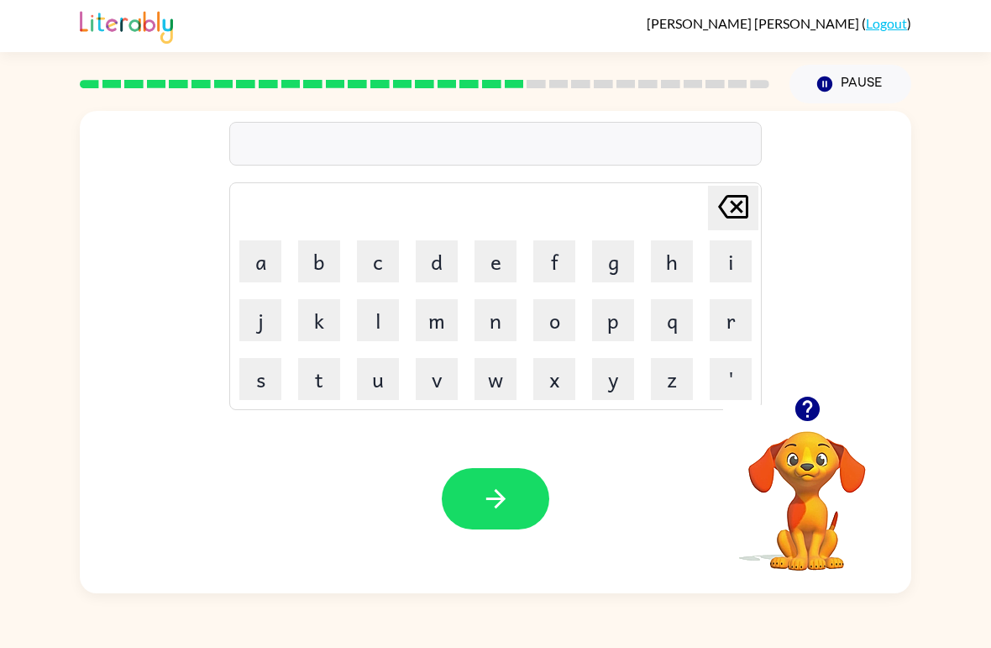
click at [566, 270] on button "f" at bounding box center [554, 261] width 42 height 42
click at [559, 329] on button "o" at bounding box center [554, 320] width 42 height 42
click at [376, 332] on button "l" at bounding box center [378, 320] width 42 height 42
click at [561, 338] on button "o" at bounding box center [554, 320] width 42 height 42
click at [501, 393] on button "w" at bounding box center [496, 379] width 42 height 42
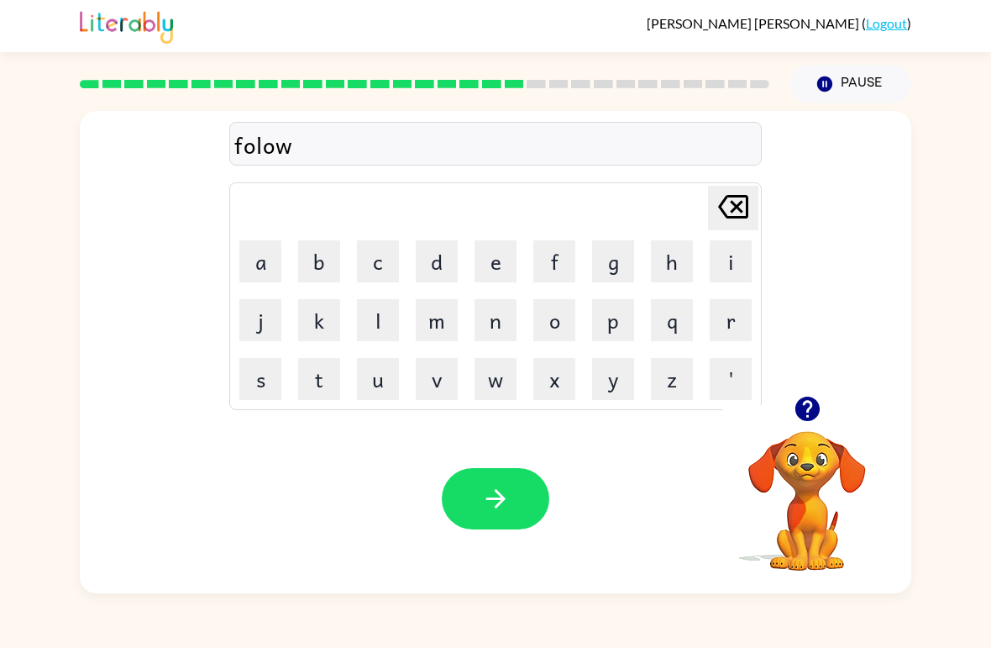
click at [485, 503] on icon "button" at bounding box center [495, 498] width 29 height 29
click at [266, 377] on button "s" at bounding box center [260, 379] width 42 height 42
click at [506, 259] on button "e" at bounding box center [496, 261] width 42 height 42
click at [496, 333] on button "n" at bounding box center [496, 320] width 42 height 42
click at [453, 270] on button "d" at bounding box center [437, 261] width 42 height 42
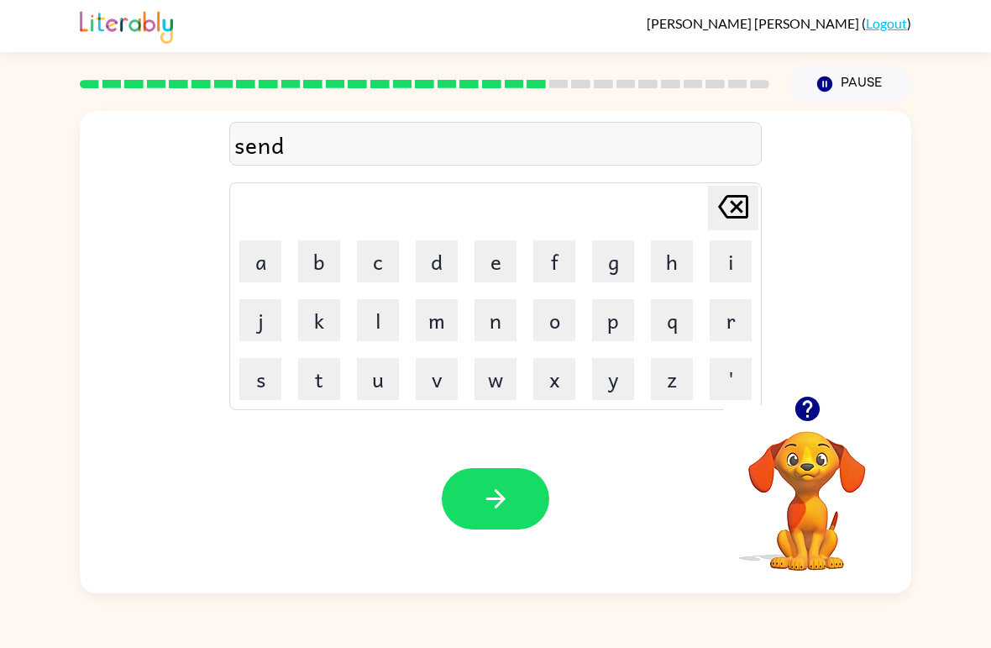
click at [496, 266] on button "e" at bounding box center [496, 261] width 42 height 42
click at [328, 252] on button "b" at bounding box center [319, 261] width 42 height 42
click at [705, 276] on td "i" at bounding box center [730, 261] width 57 height 57
click at [716, 270] on button "i" at bounding box center [731, 261] width 42 height 42
click at [328, 385] on button "t" at bounding box center [319, 379] width 42 height 42
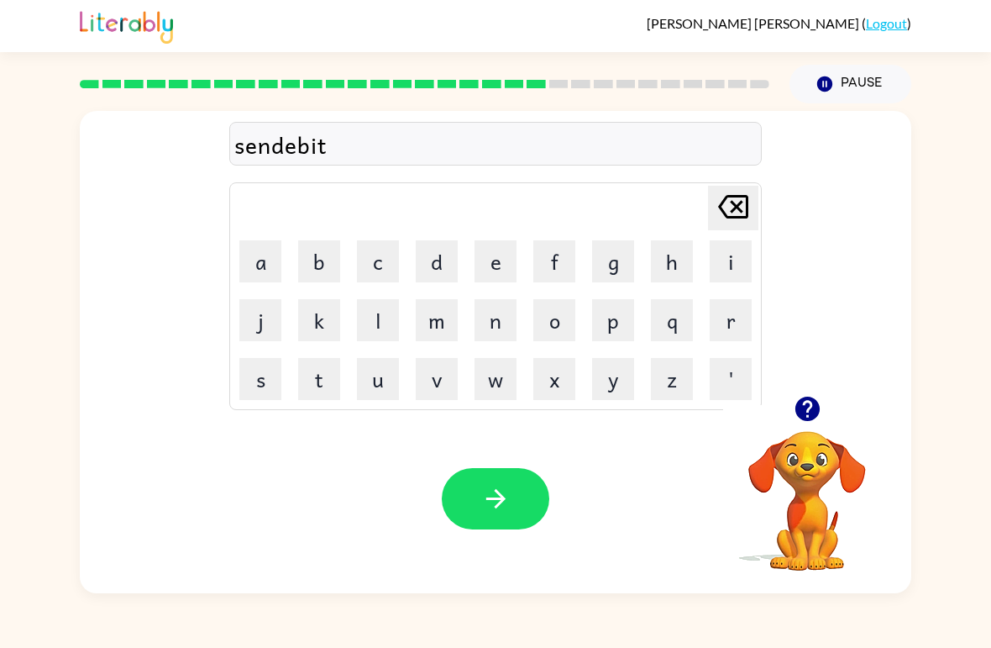
click at [481, 512] on icon "button" at bounding box center [495, 498] width 29 height 29
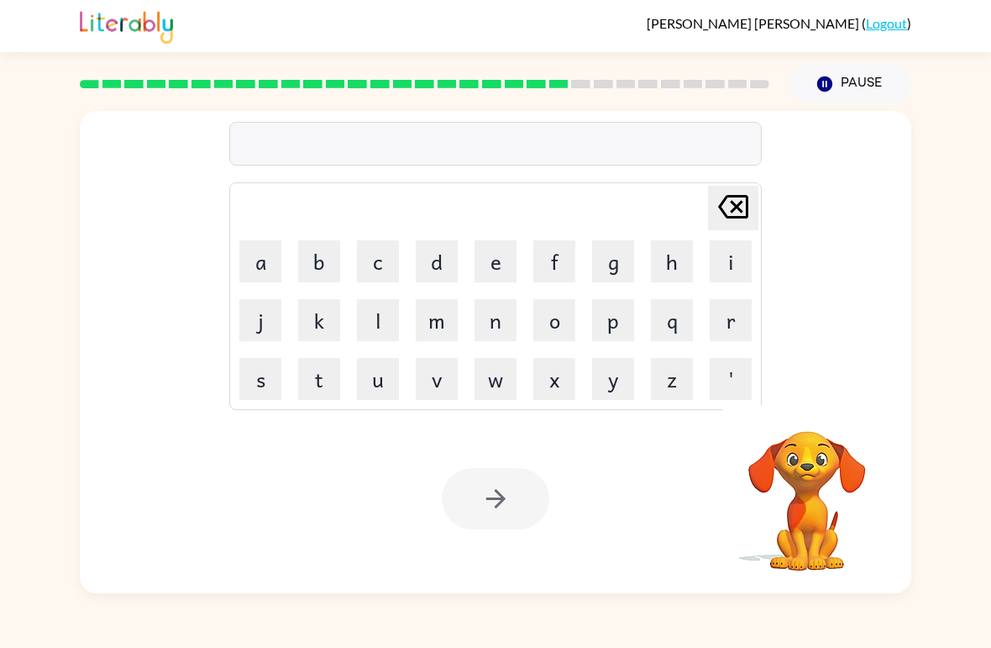
click at [258, 386] on button "s" at bounding box center [260, 379] width 42 height 42
click at [378, 380] on button "u" at bounding box center [378, 379] width 42 height 42
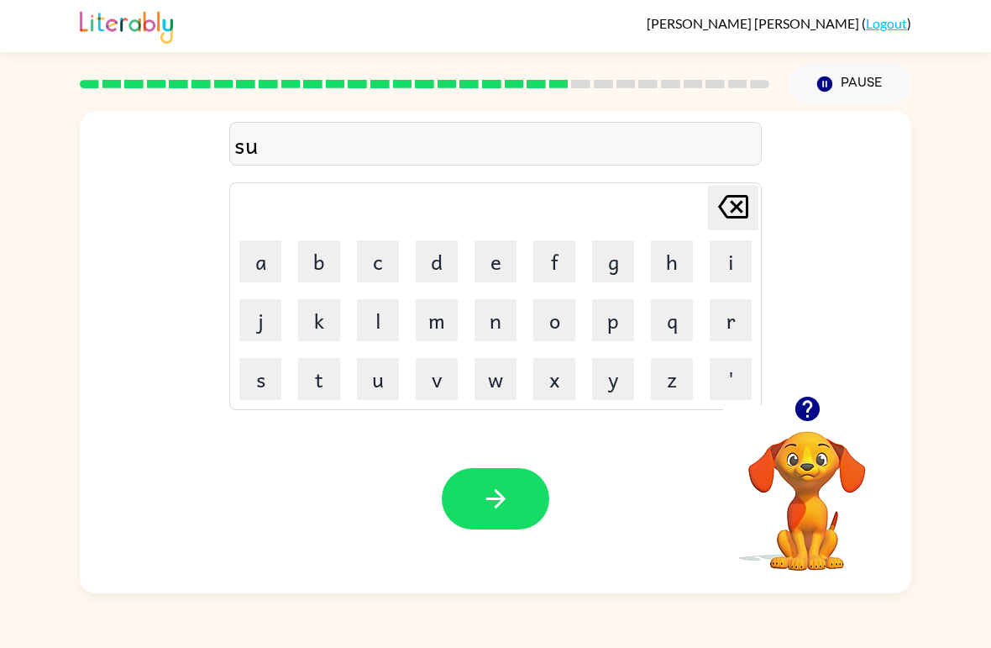
click at [269, 378] on button "s" at bounding box center [260, 379] width 42 height 42
click at [314, 380] on button "t" at bounding box center [319, 379] width 42 height 42
click at [276, 261] on button "a" at bounding box center [260, 261] width 42 height 42
click at [738, 265] on button "i" at bounding box center [731, 261] width 42 height 42
click at [495, 333] on button "n" at bounding box center [496, 320] width 42 height 42
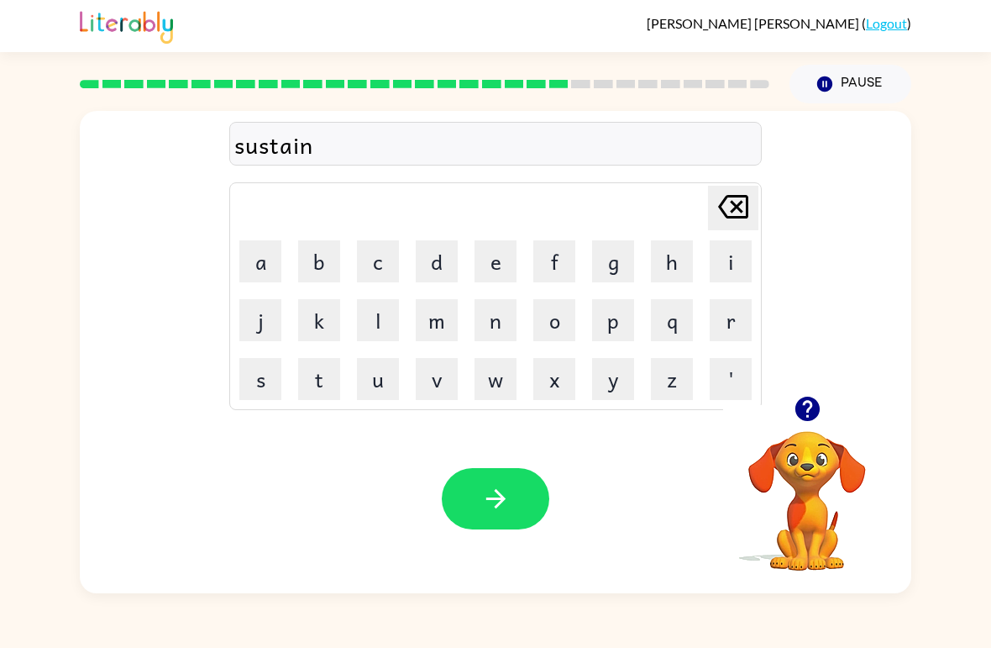
click at [470, 502] on button "button" at bounding box center [496, 498] width 108 height 61
click at [560, 264] on button "f" at bounding box center [554, 261] width 42 height 42
click at [568, 329] on button "o" at bounding box center [554, 320] width 42 height 42
click at [494, 394] on button "w" at bounding box center [496, 379] width 42 height 42
click at [270, 267] on button "a" at bounding box center [260, 261] width 42 height 42
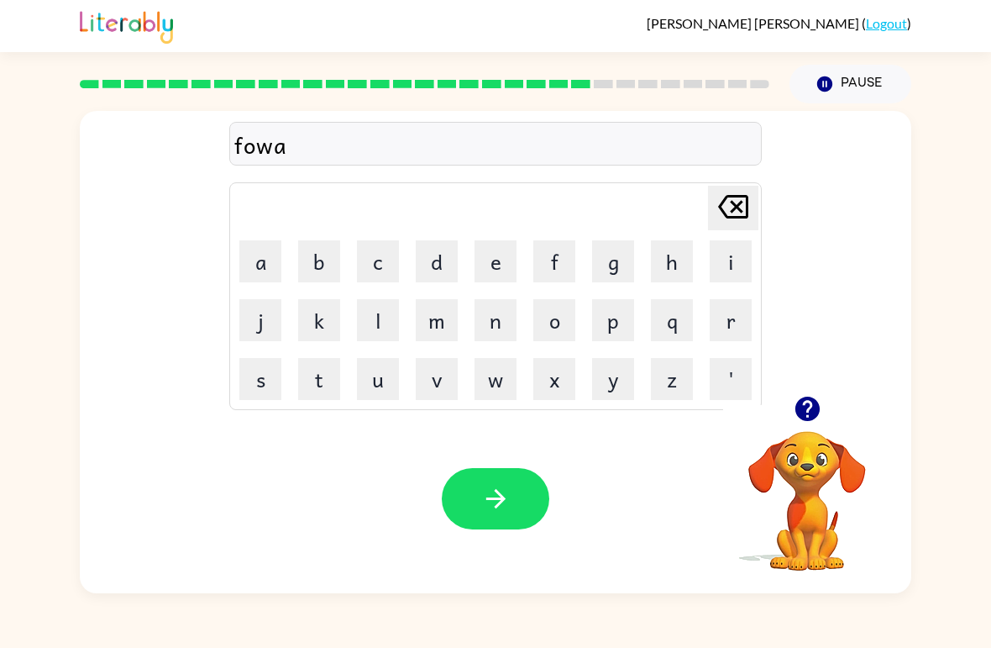
click at [730, 333] on button "r" at bounding box center [731, 320] width 42 height 42
click at [445, 270] on button "d" at bounding box center [437, 261] width 42 height 42
click at [493, 510] on icon "button" at bounding box center [495, 498] width 29 height 29
click at [725, 333] on button "r" at bounding box center [731, 320] width 42 height 42
click at [497, 261] on button "e" at bounding box center [496, 261] width 42 height 42
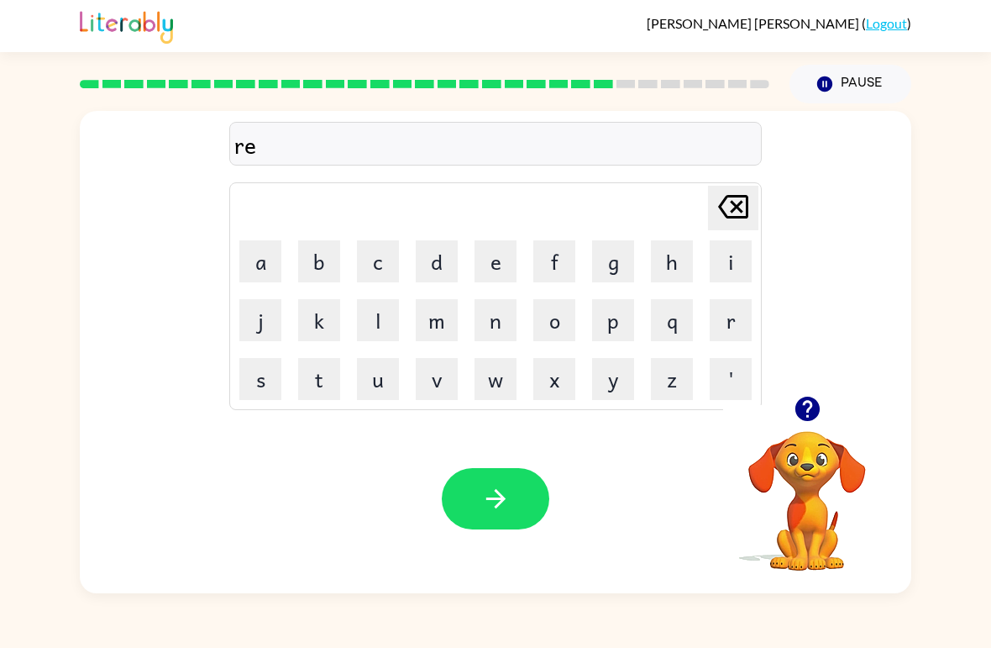
click at [259, 263] on button "a" at bounding box center [260, 261] width 42 height 42
click at [379, 333] on button "l" at bounding box center [378, 320] width 42 height 42
click at [271, 260] on button "a" at bounding box center [260, 261] width 42 height 42
click at [732, 272] on button "i" at bounding box center [731, 261] width 42 height 42
click at [445, 274] on button "d" at bounding box center [437, 261] width 42 height 42
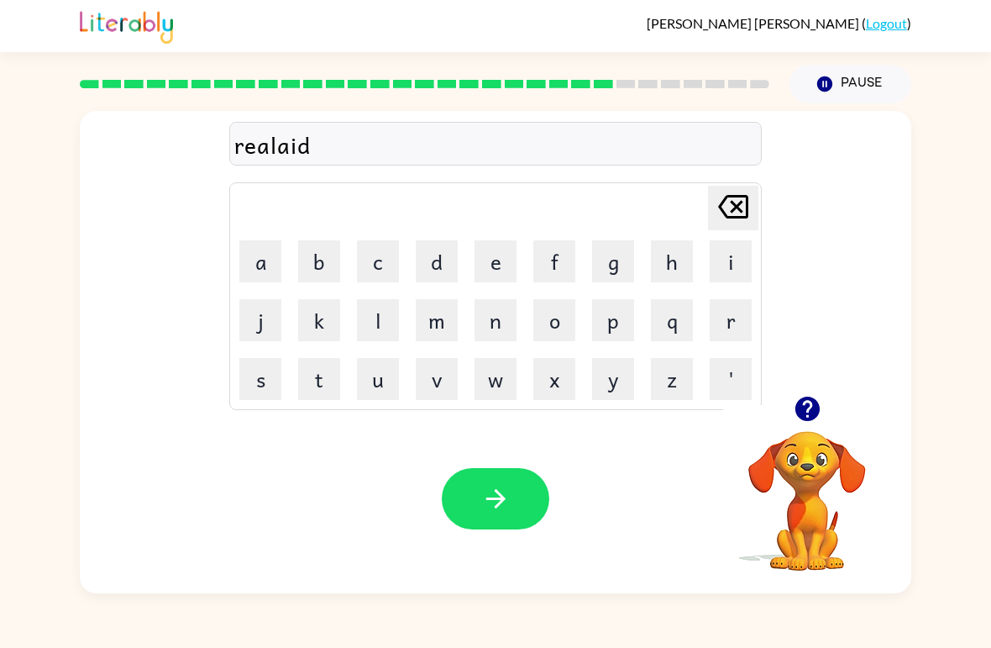
click at [491, 272] on button "e" at bounding box center [496, 261] width 42 height 42
click at [444, 270] on button "d" at bounding box center [437, 261] width 42 height 42
click at [453, 519] on button "button" at bounding box center [496, 498] width 108 height 61
click at [380, 268] on button "c" at bounding box center [378, 261] width 42 height 42
click at [548, 332] on button "o" at bounding box center [554, 320] width 42 height 42
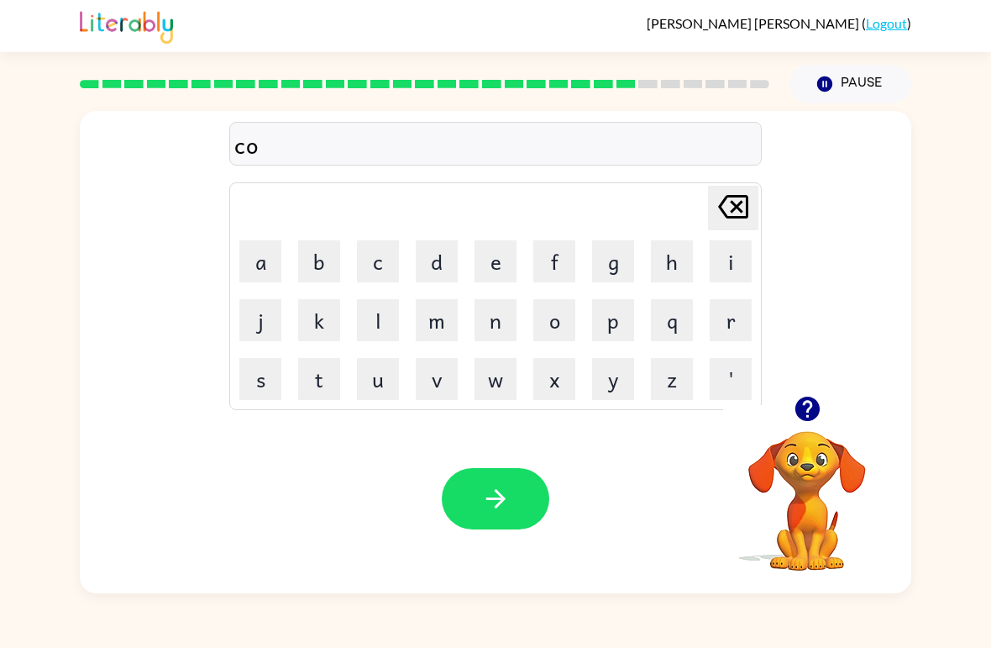
click at [613, 328] on button "p" at bounding box center [613, 320] width 42 height 42
click at [381, 318] on button "l" at bounding box center [378, 320] width 42 height 42
click at [265, 265] on button "a" at bounding box center [260, 261] width 42 height 42
click at [722, 269] on button "i" at bounding box center [731, 261] width 42 height 42
click at [492, 323] on button "n" at bounding box center [496, 320] width 42 height 42
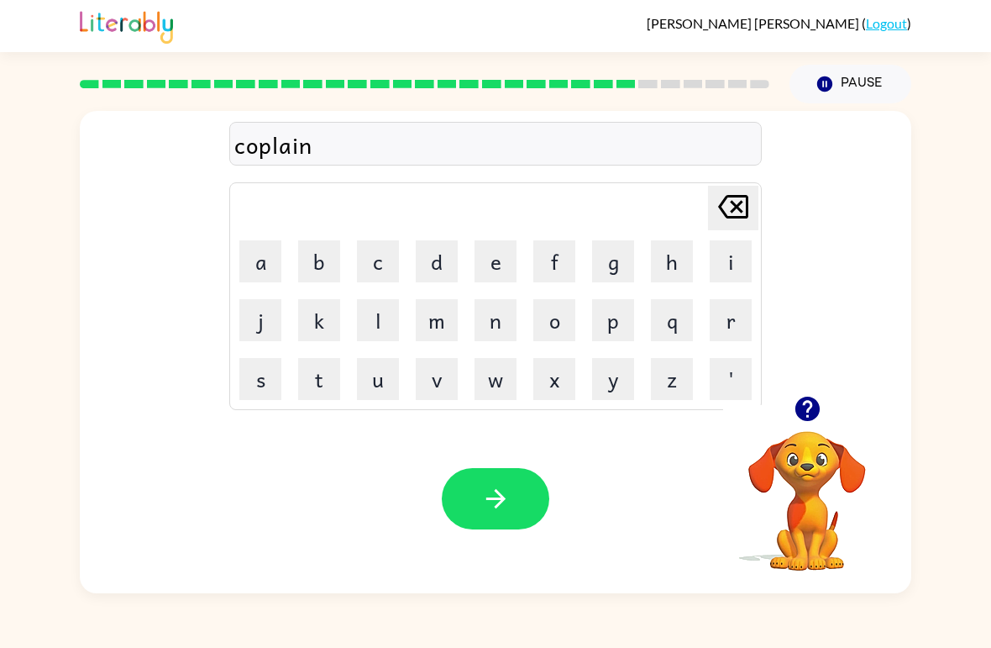
click at [478, 501] on button "button" at bounding box center [496, 498] width 108 height 61
click at [387, 323] on button "l" at bounding box center [378, 320] width 42 height 42
click at [270, 260] on button "a" at bounding box center [260, 261] width 42 height 42
click at [441, 318] on button "m" at bounding box center [437, 320] width 42 height 42
click at [548, 334] on button "o" at bounding box center [554, 320] width 42 height 42
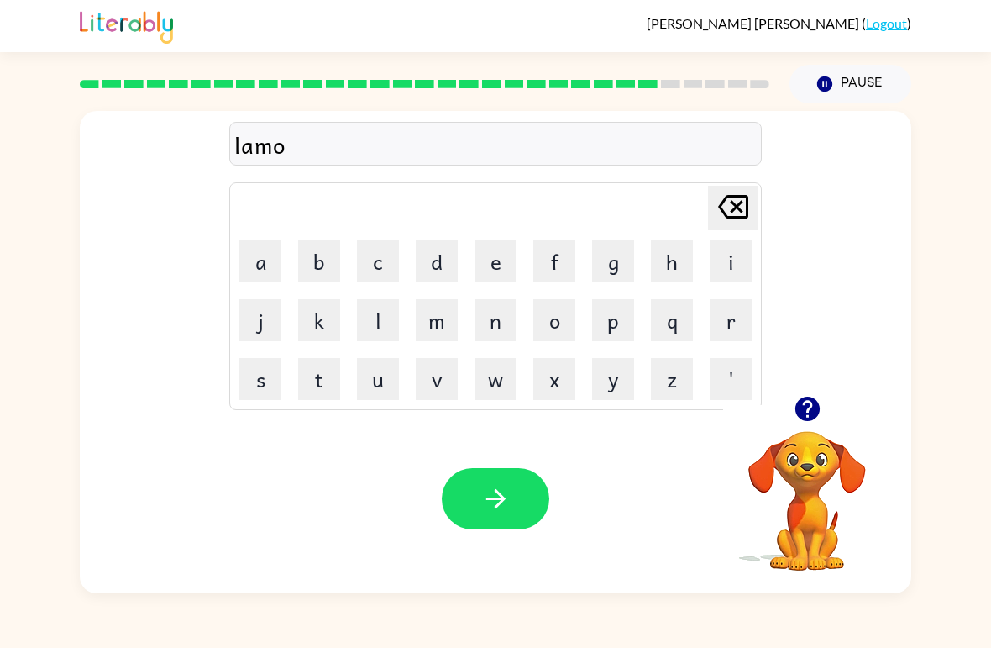
click at [816, 420] on icon "button" at bounding box center [807, 408] width 29 height 29
click at [613, 396] on button "y" at bounding box center [613, 379] width 42 height 42
click at [249, 258] on button "a" at bounding box center [260, 261] width 42 height 42
click at [729, 325] on button "r" at bounding box center [731, 320] width 42 height 42
click at [440, 257] on button "d" at bounding box center [437, 261] width 42 height 42
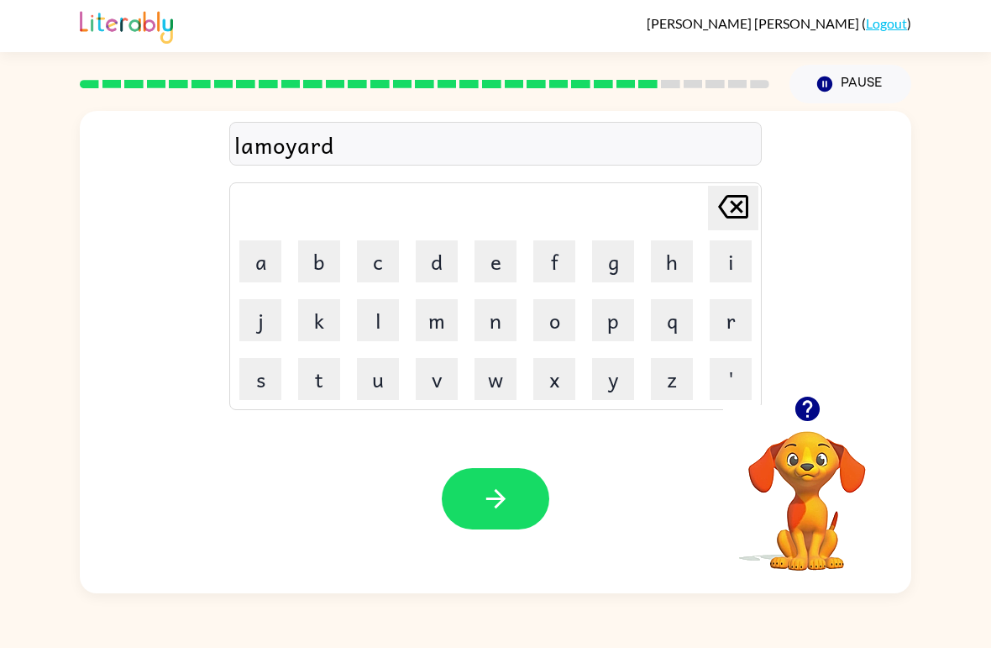
click at [466, 495] on button "button" at bounding box center [496, 498] width 108 height 61
click at [812, 423] on icon "button" at bounding box center [807, 408] width 29 height 29
click at [392, 265] on button "c" at bounding box center [378, 261] width 42 height 42
click at [563, 329] on button "o" at bounding box center [554, 320] width 42 height 42
click at [500, 328] on button "n" at bounding box center [496, 320] width 42 height 42
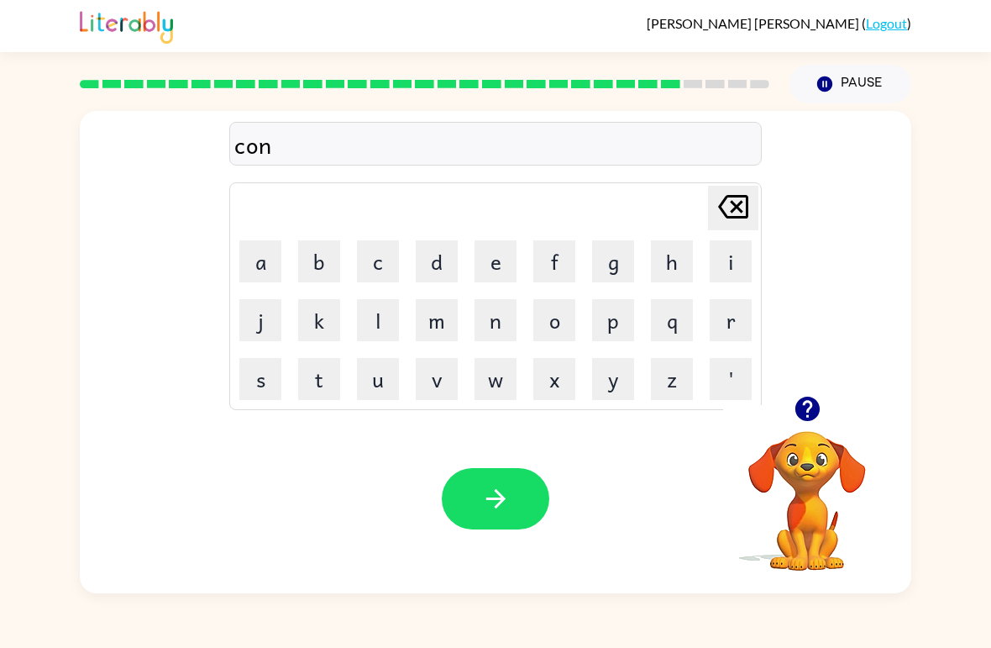
click at [617, 331] on button "p" at bounding box center [613, 320] width 42 height 42
click at [724, 269] on button "i" at bounding box center [731, 261] width 42 height 42
click at [255, 264] on button "a" at bounding box center [260, 261] width 42 height 42
click at [733, 322] on button "r" at bounding box center [731, 320] width 42 height 42
click at [262, 377] on button "s" at bounding box center [260, 379] width 42 height 42
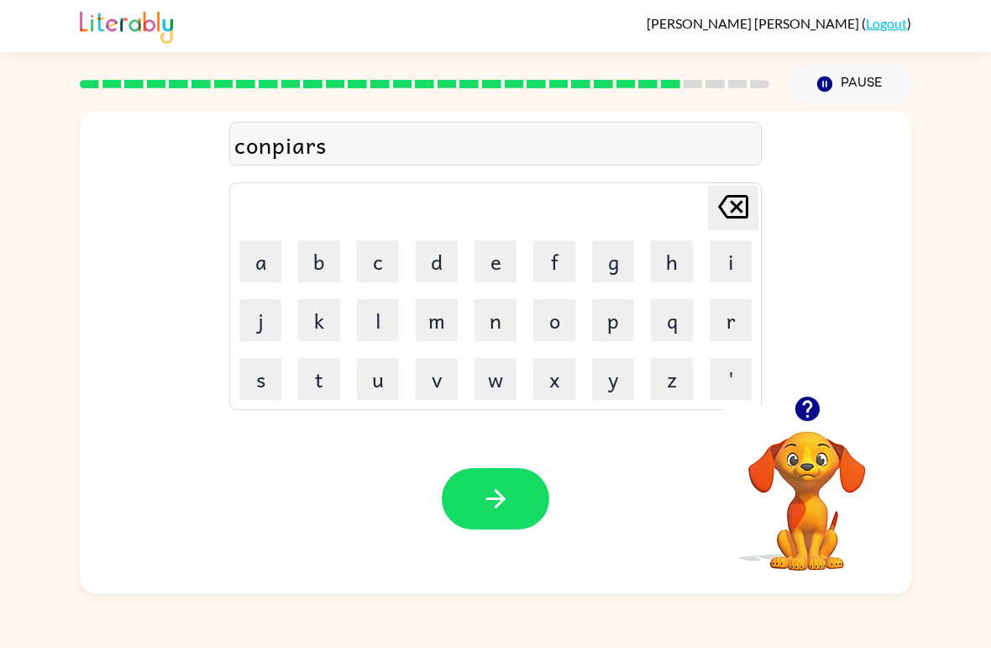
click at [496, 508] on icon "button" at bounding box center [494, 498] width 19 height 19
click at [268, 381] on button "s" at bounding box center [260, 379] width 42 height 42
click at [277, 263] on button "a" at bounding box center [260, 261] width 42 height 42
click at [495, 328] on button "n" at bounding box center [496, 320] width 42 height 42
click at [327, 386] on button "t" at bounding box center [319, 379] width 42 height 42
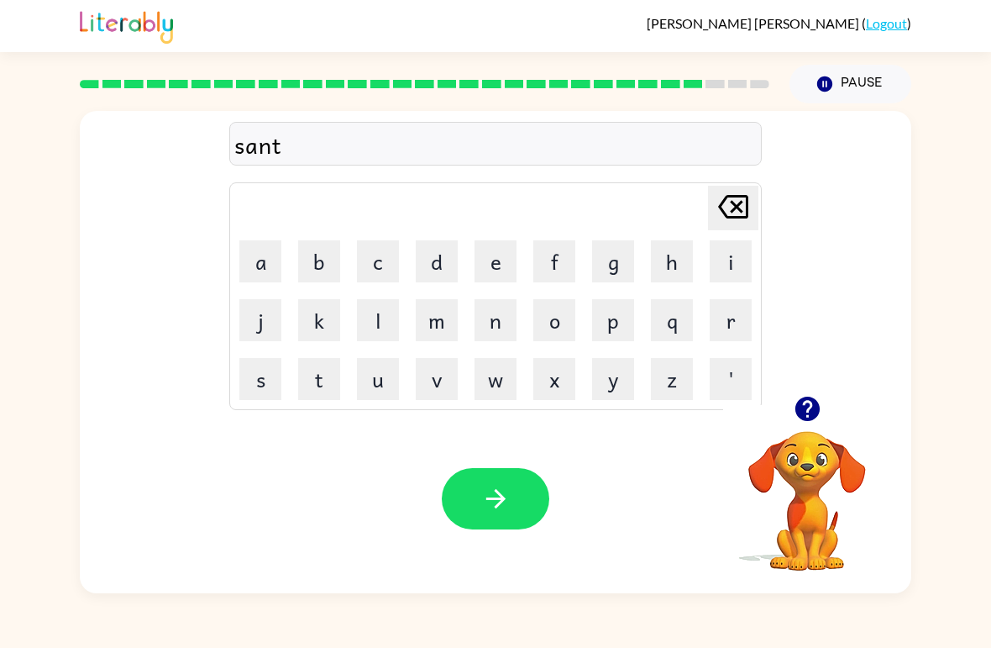
click at [506, 506] on icon "button" at bounding box center [495, 498] width 29 height 29
click at [261, 361] on button "s" at bounding box center [260, 379] width 42 height 42
click at [274, 265] on button "a" at bounding box center [260, 261] width 42 height 42
click at [367, 332] on button "l" at bounding box center [378, 320] width 42 height 42
click at [813, 417] on icon "button" at bounding box center [807, 408] width 24 height 24
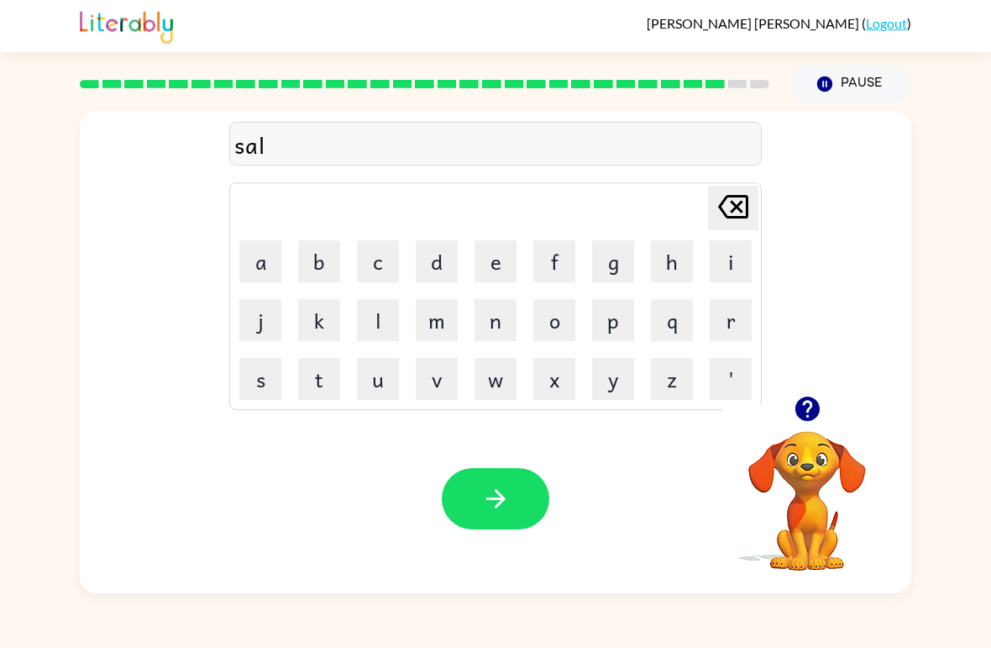
click at [606, 328] on button "p" at bounding box center [613, 320] width 42 height 42
click at [261, 271] on button "a" at bounding box center [260, 261] width 42 height 42
click at [727, 273] on button "i" at bounding box center [731, 261] width 42 height 42
click at [724, 321] on button "r" at bounding box center [731, 320] width 42 height 42
click at [469, 505] on button "button" at bounding box center [496, 498] width 108 height 61
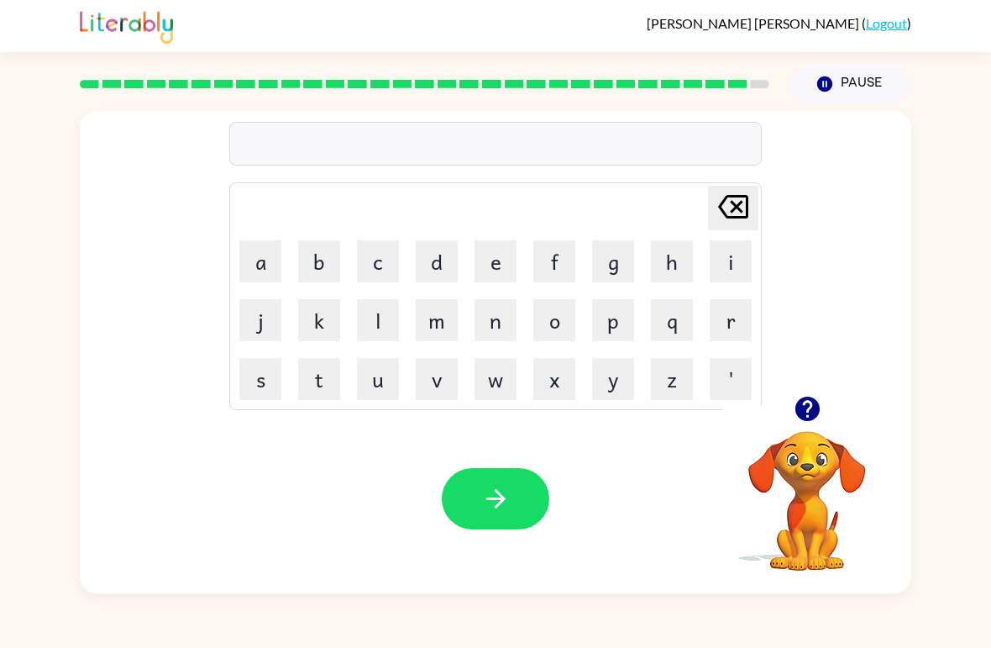
click at [257, 275] on button "a" at bounding box center [260, 261] width 42 height 42
click at [808, 413] on icon "button" at bounding box center [807, 408] width 24 height 24
click at [735, 210] on icon at bounding box center [733, 207] width 30 height 24
click at [383, 386] on button "u" at bounding box center [378, 379] width 42 height 42
click at [506, 322] on button "n" at bounding box center [496, 320] width 42 height 42
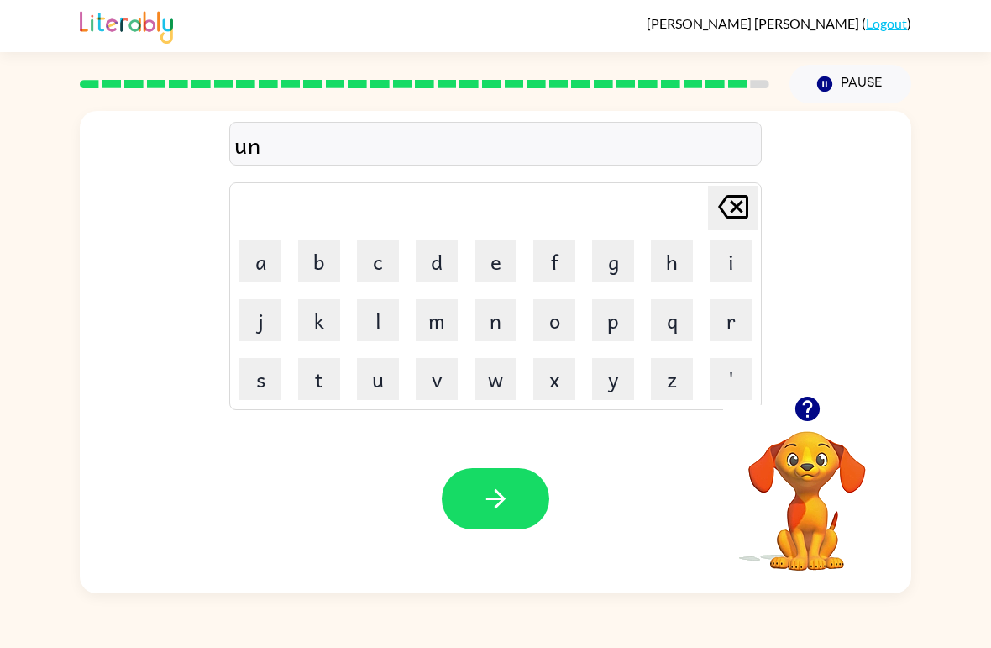
click at [273, 258] on button "a" at bounding box center [260, 261] width 42 height 42
click at [556, 267] on button "f" at bounding box center [554, 261] width 42 height 42
click at [722, 327] on button "r" at bounding box center [731, 320] width 42 height 42
click at [729, 270] on button "i" at bounding box center [731, 261] width 42 height 42
click at [258, 256] on button "a" at bounding box center [260, 261] width 42 height 42
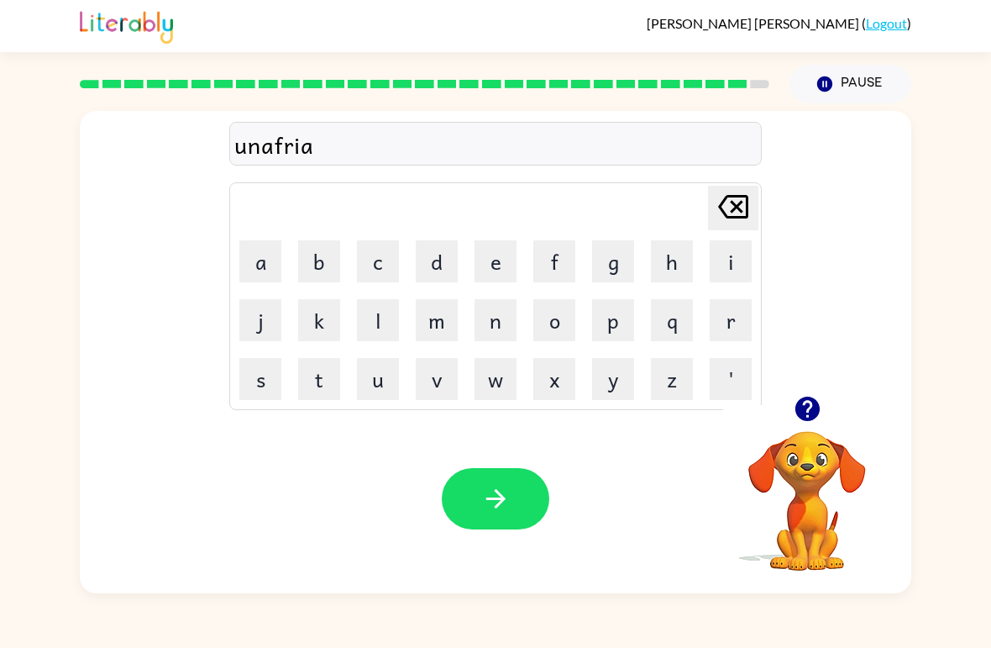
click at [441, 259] on button "d" at bounding box center [437, 261] width 42 height 42
click at [484, 512] on icon "button" at bounding box center [495, 498] width 29 height 29
